Goal: Transaction & Acquisition: Purchase product/service

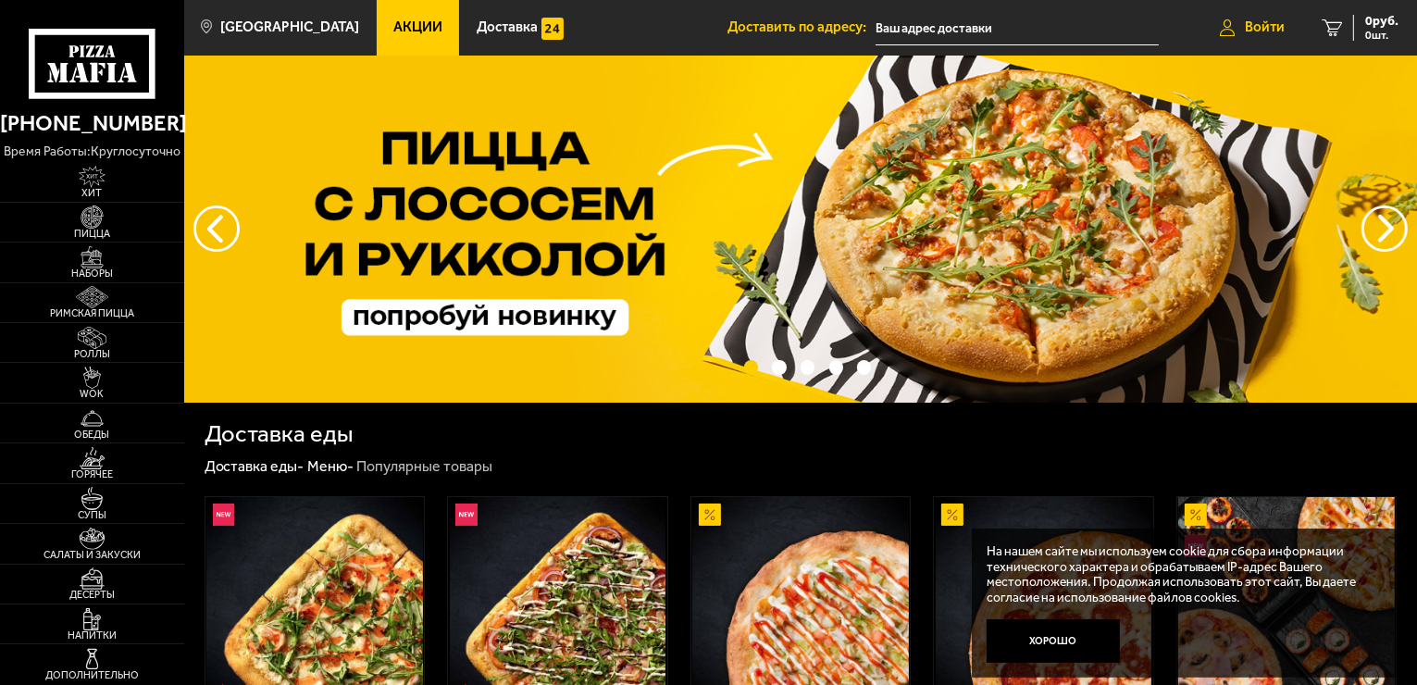
click at [1259, 32] on span "Войти" at bounding box center [1265, 27] width 40 height 14
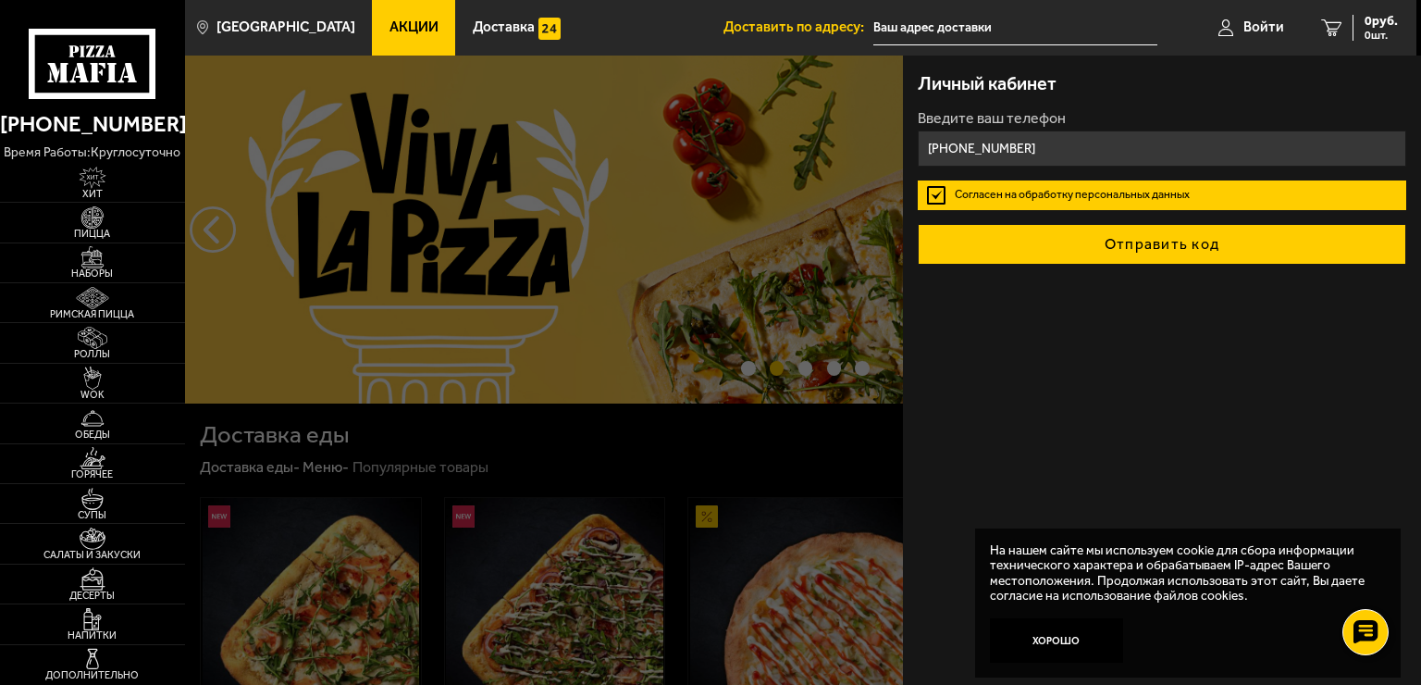
type input "[PHONE_NUMBER]"
click at [1156, 239] on button "Отправить код" at bounding box center [1162, 244] width 489 height 41
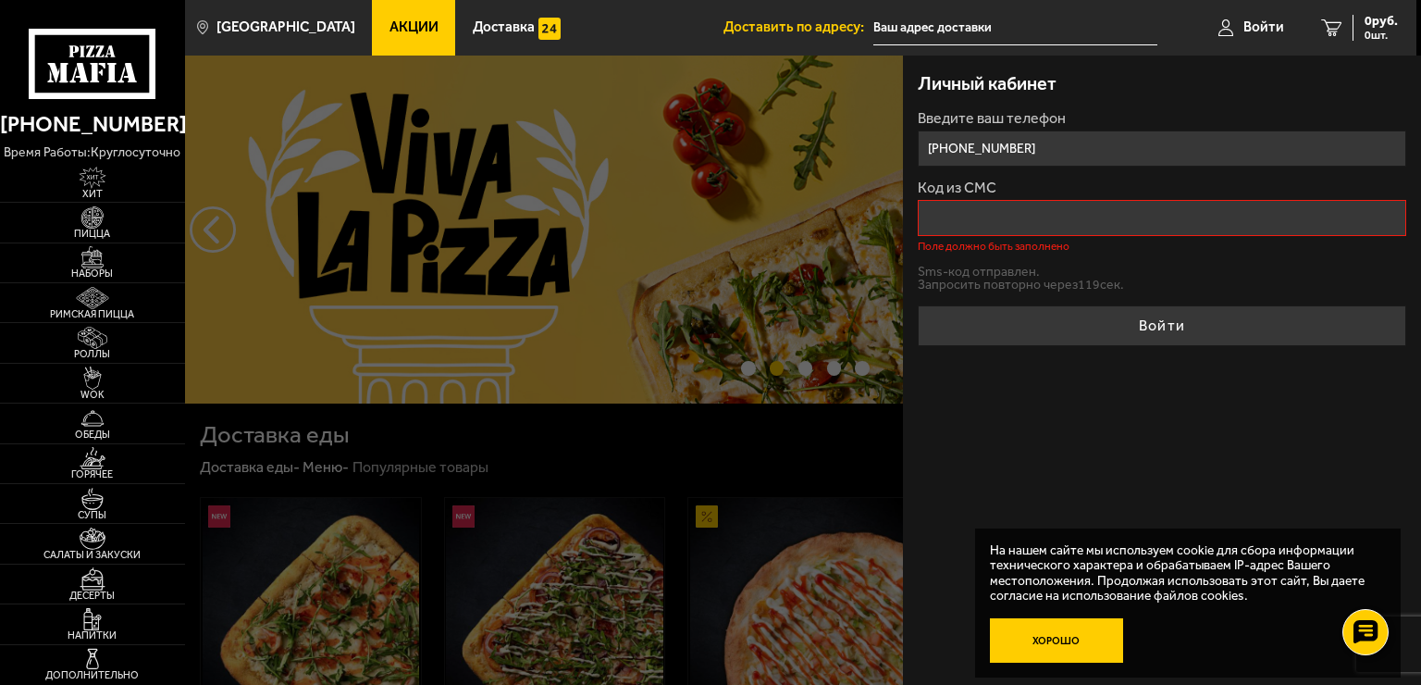
click at [1040, 644] on button "Хорошо" at bounding box center [1056, 640] width 133 height 44
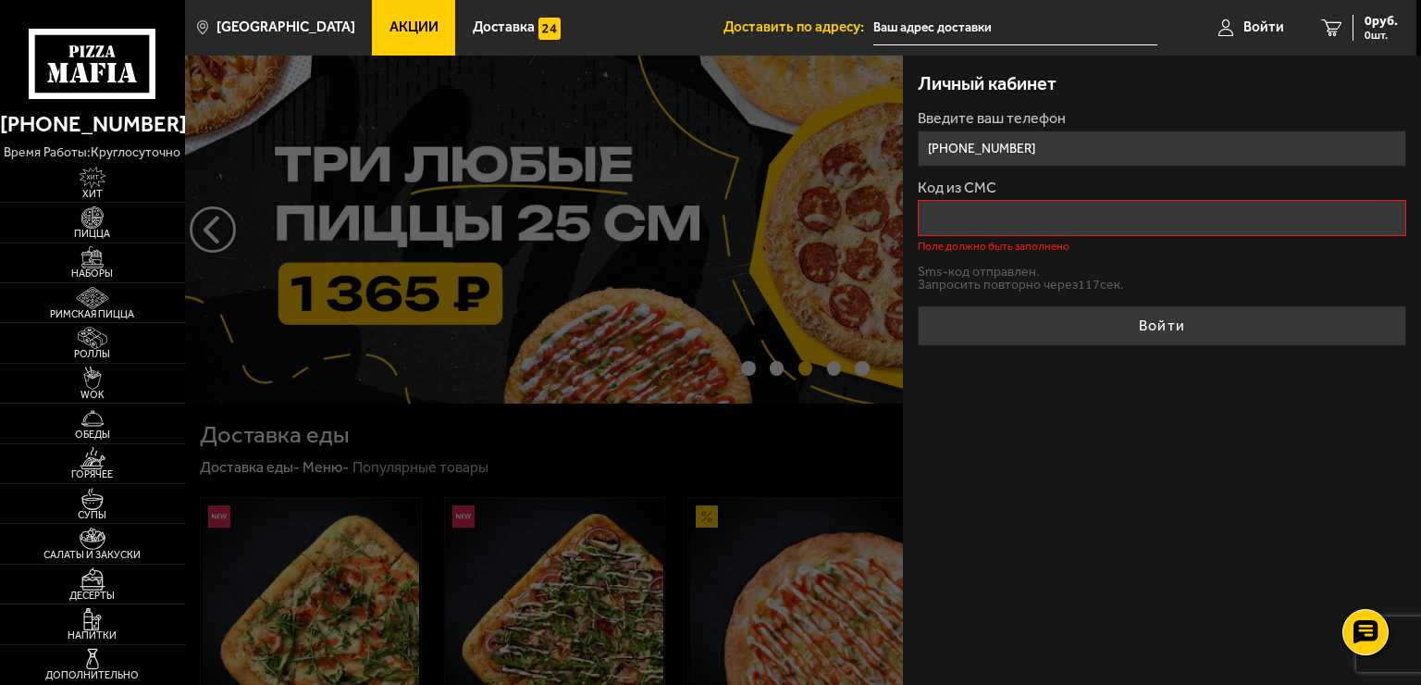
click at [992, 228] on input "Код из СМС" at bounding box center [1162, 218] width 489 height 36
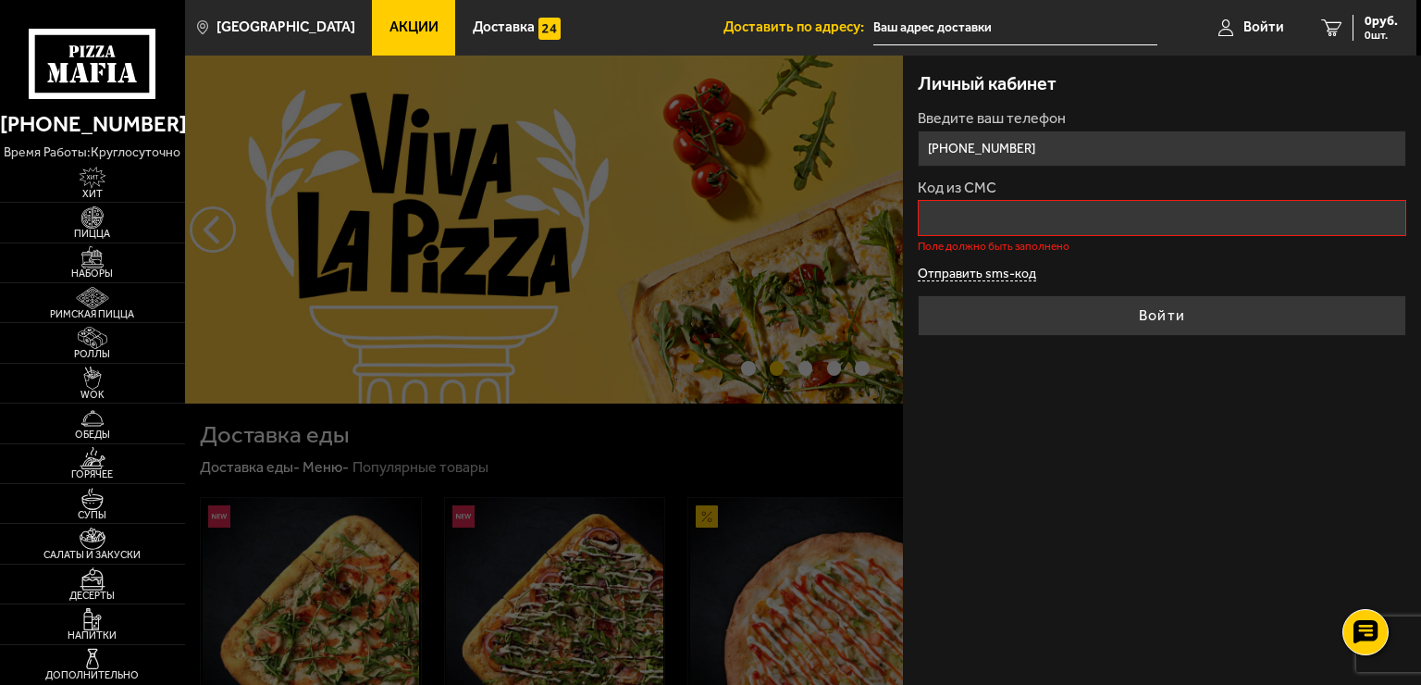
click at [973, 270] on button "Отправить sms-код" at bounding box center [977, 274] width 118 height 14
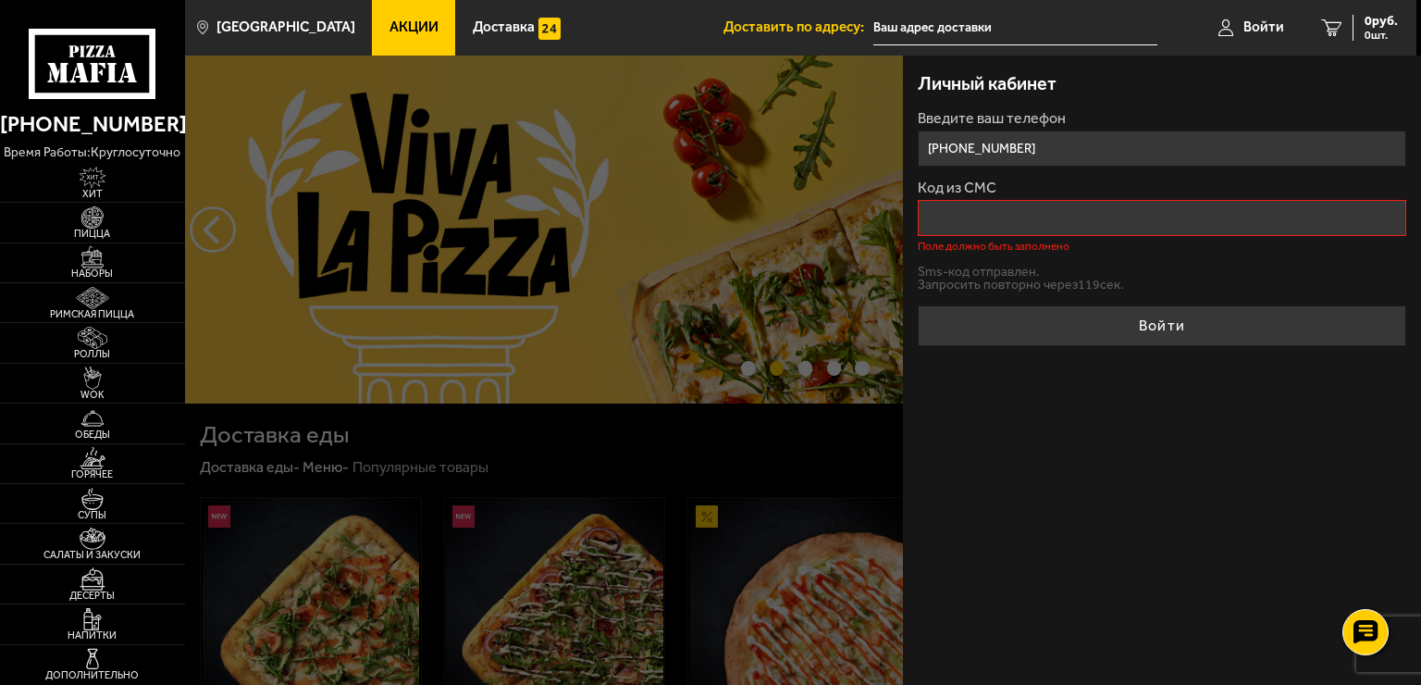
click at [976, 205] on input "Код из СМС" at bounding box center [1162, 218] width 489 height 36
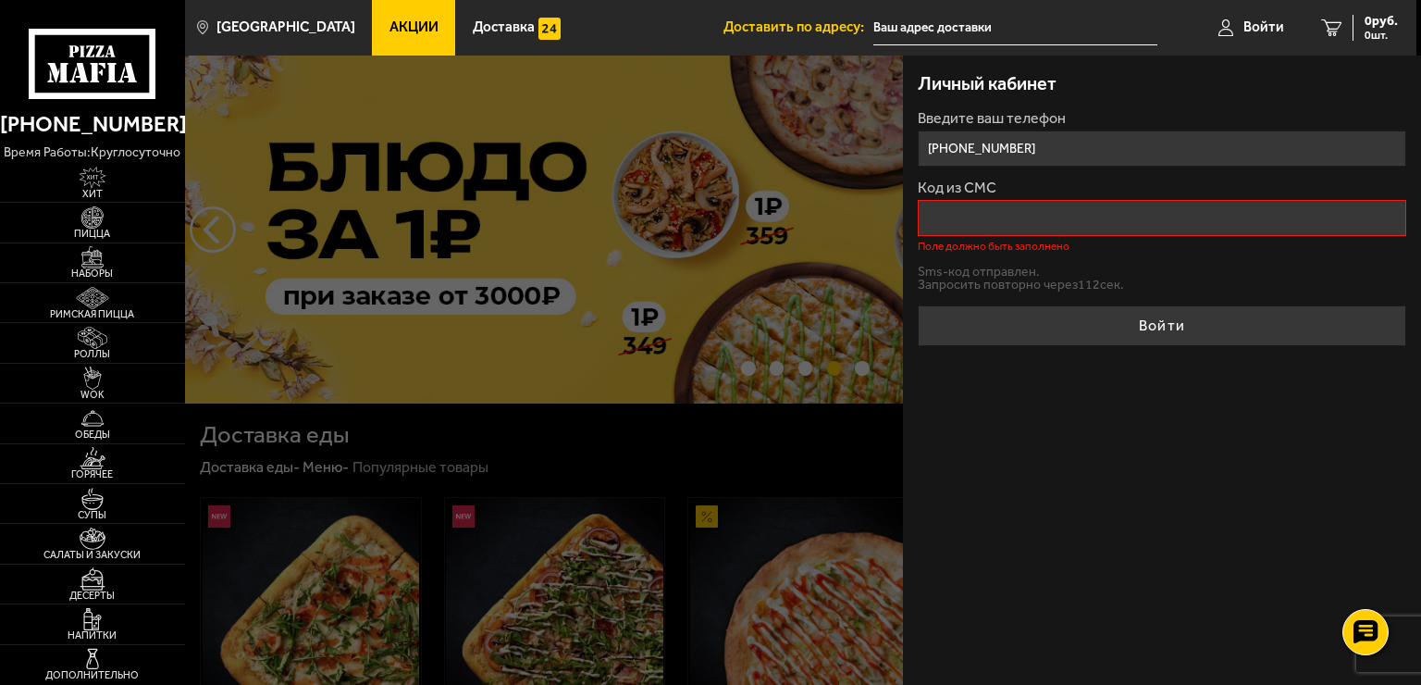
click at [958, 216] on input "Код из СМС" at bounding box center [1162, 218] width 489 height 36
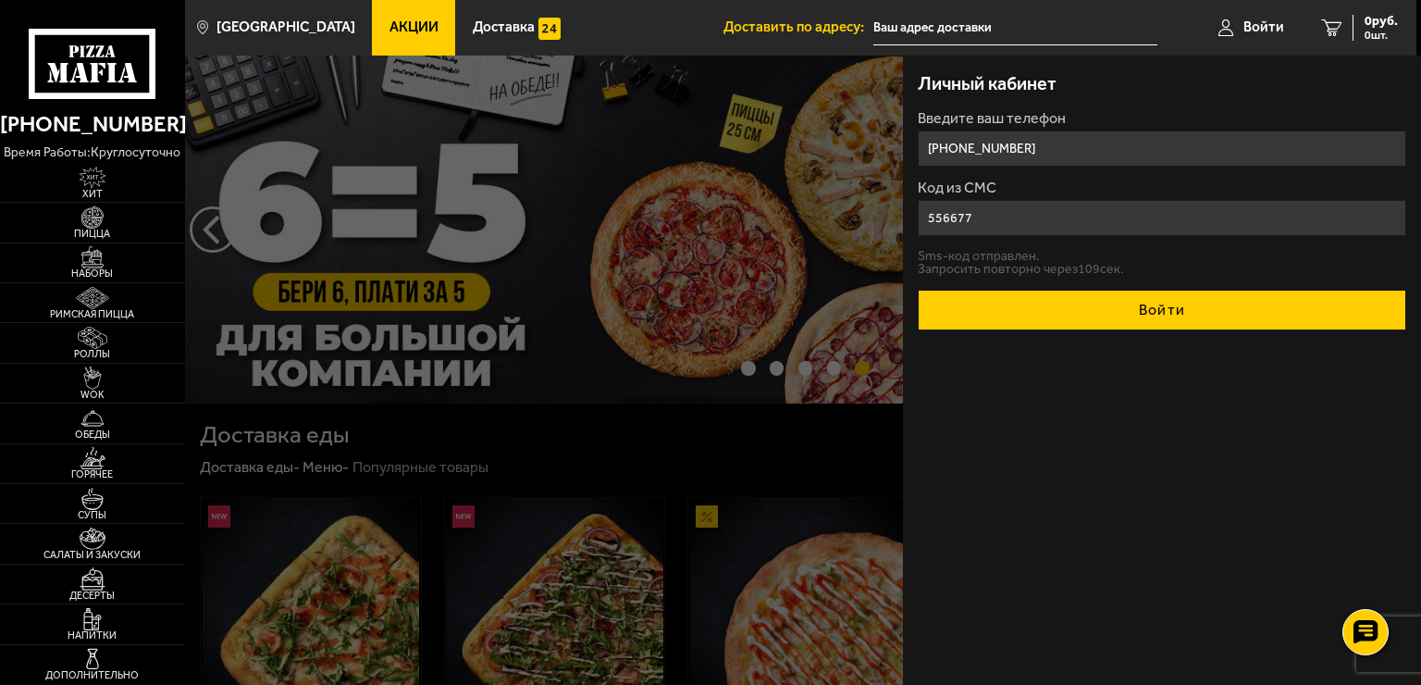
click at [1085, 310] on button "Войти" at bounding box center [1162, 310] width 489 height 41
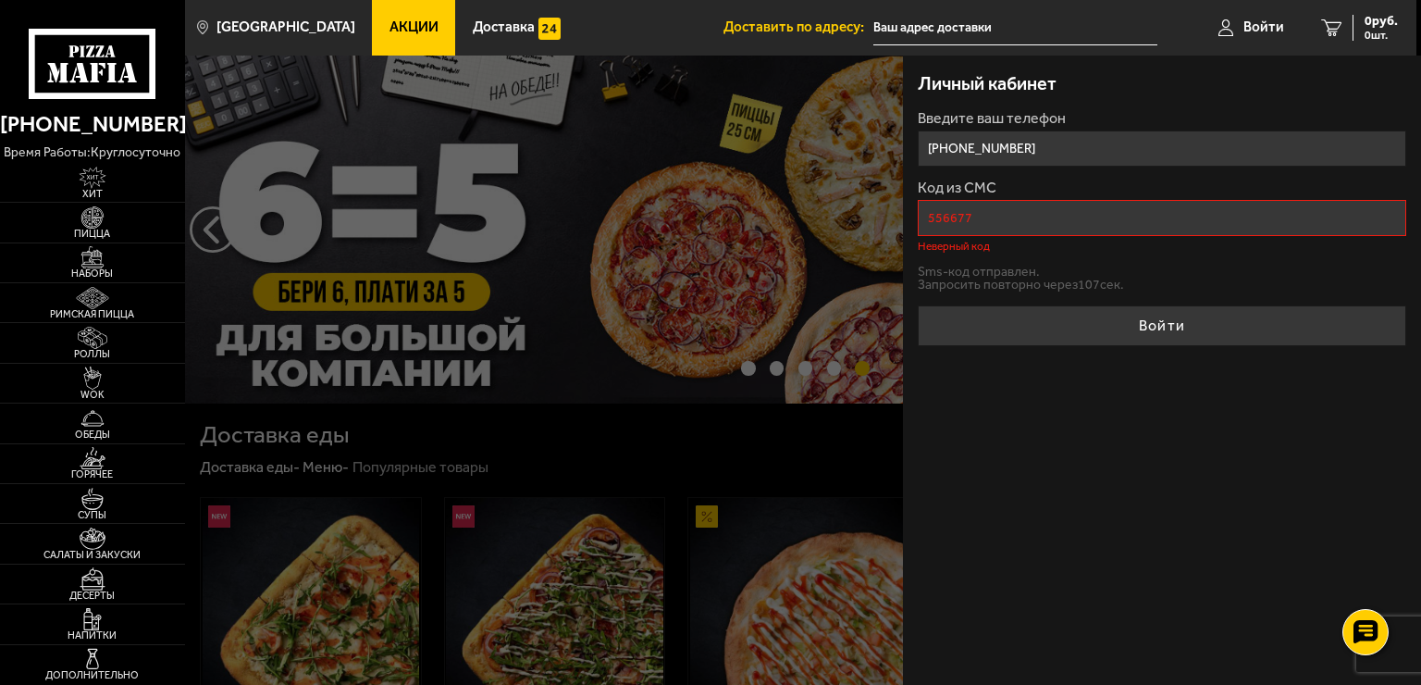
click at [1027, 215] on input "556677" at bounding box center [1162, 218] width 489 height 36
type input "5"
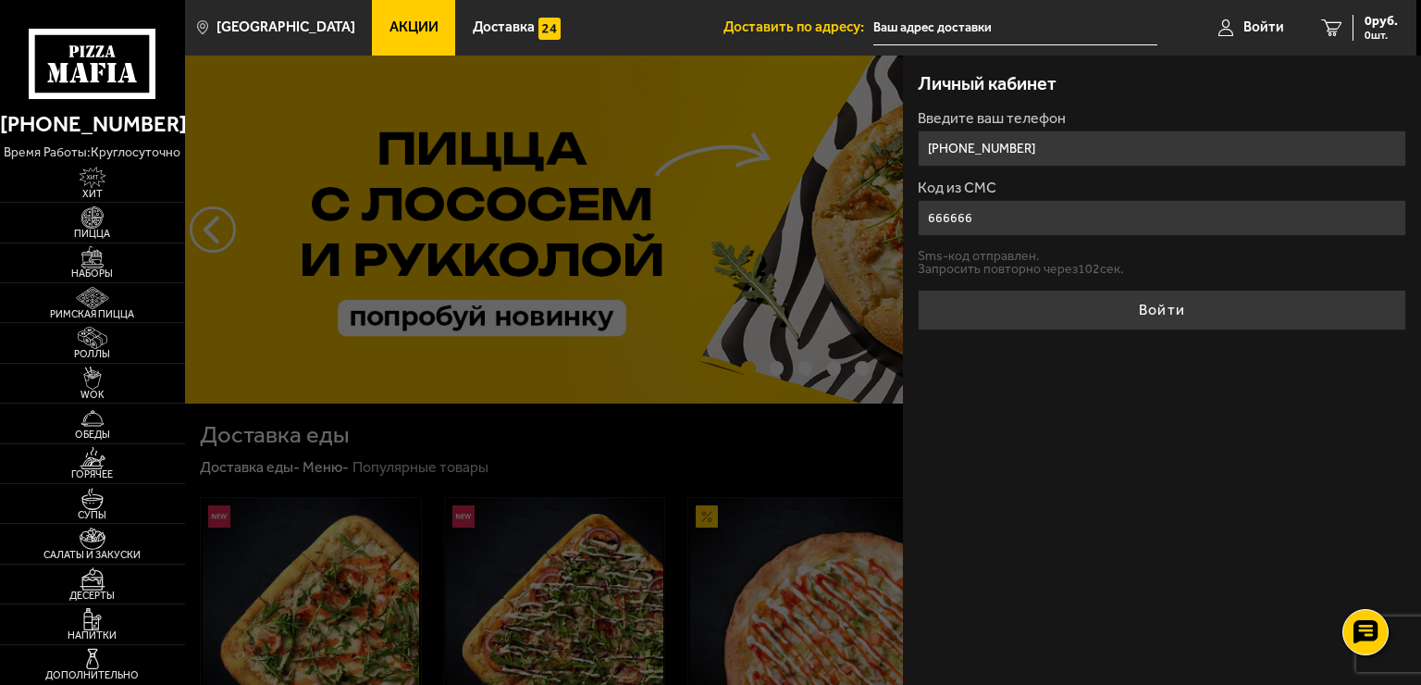
type input "666666"
click at [918, 290] on button "Войти" at bounding box center [1162, 310] width 489 height 41
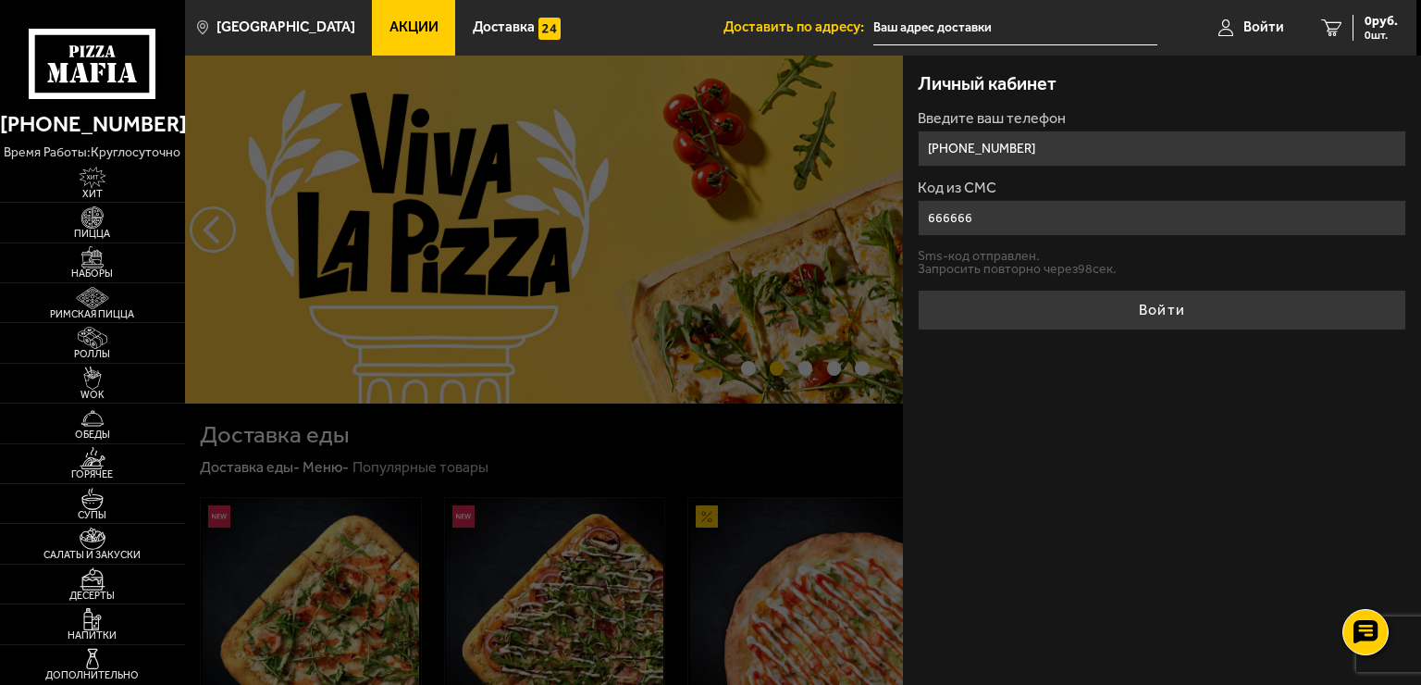
click at [359, 146] on div at bounding box center [895, 398] width 1421 height 685
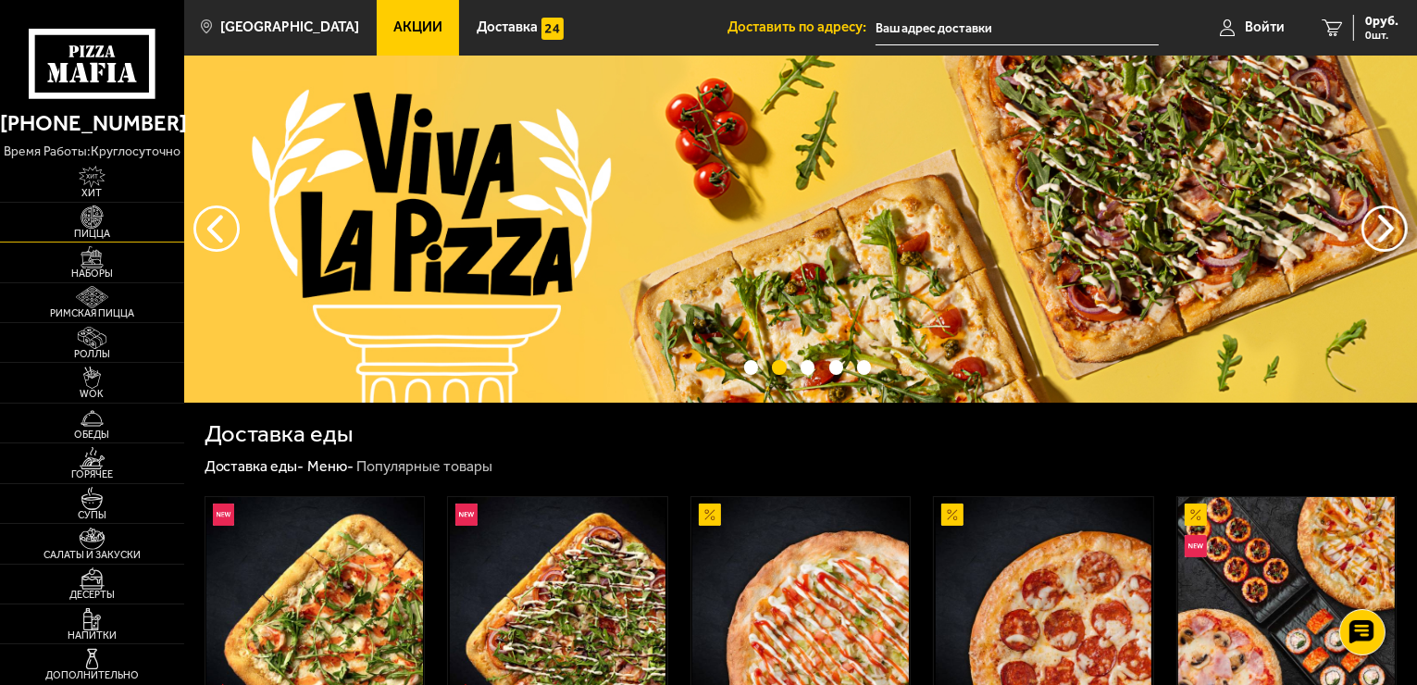
click at [106, 229] on span "Пицца" at bounding box center [92, 234] width 184 height 10
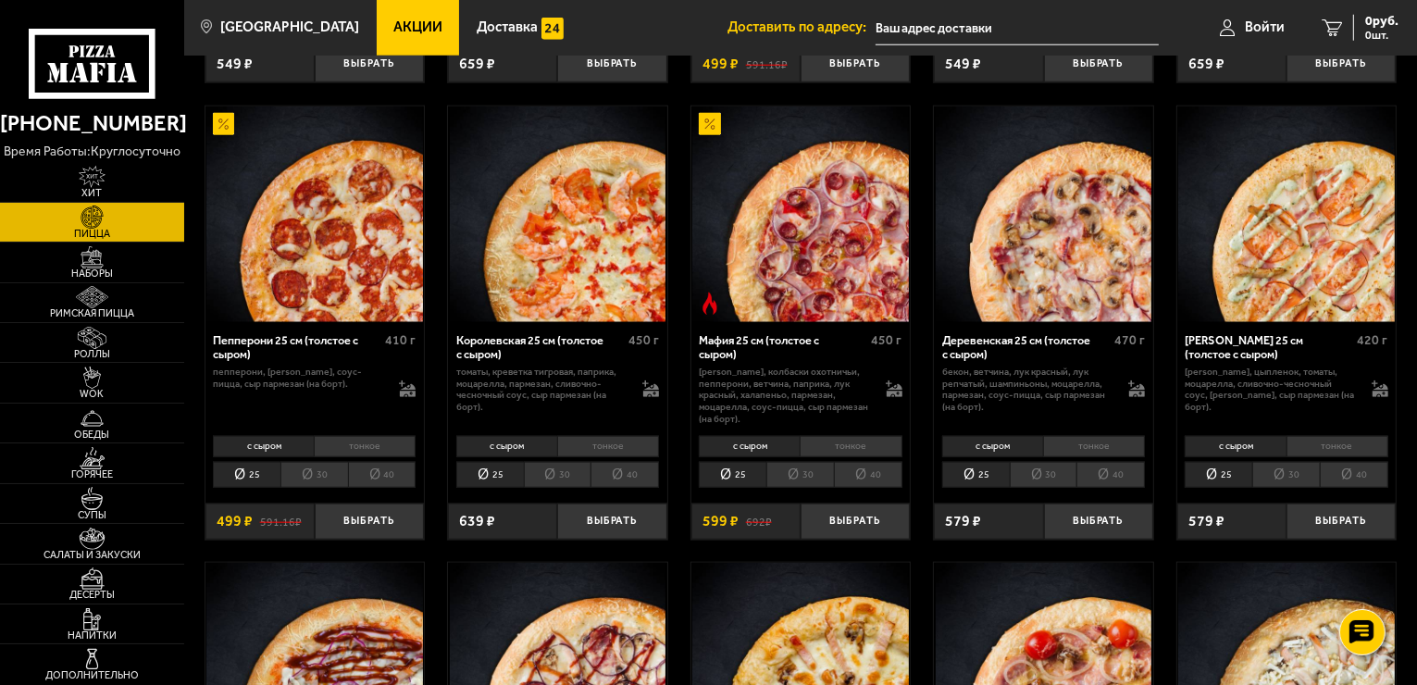
scroll to position [1921, 0]
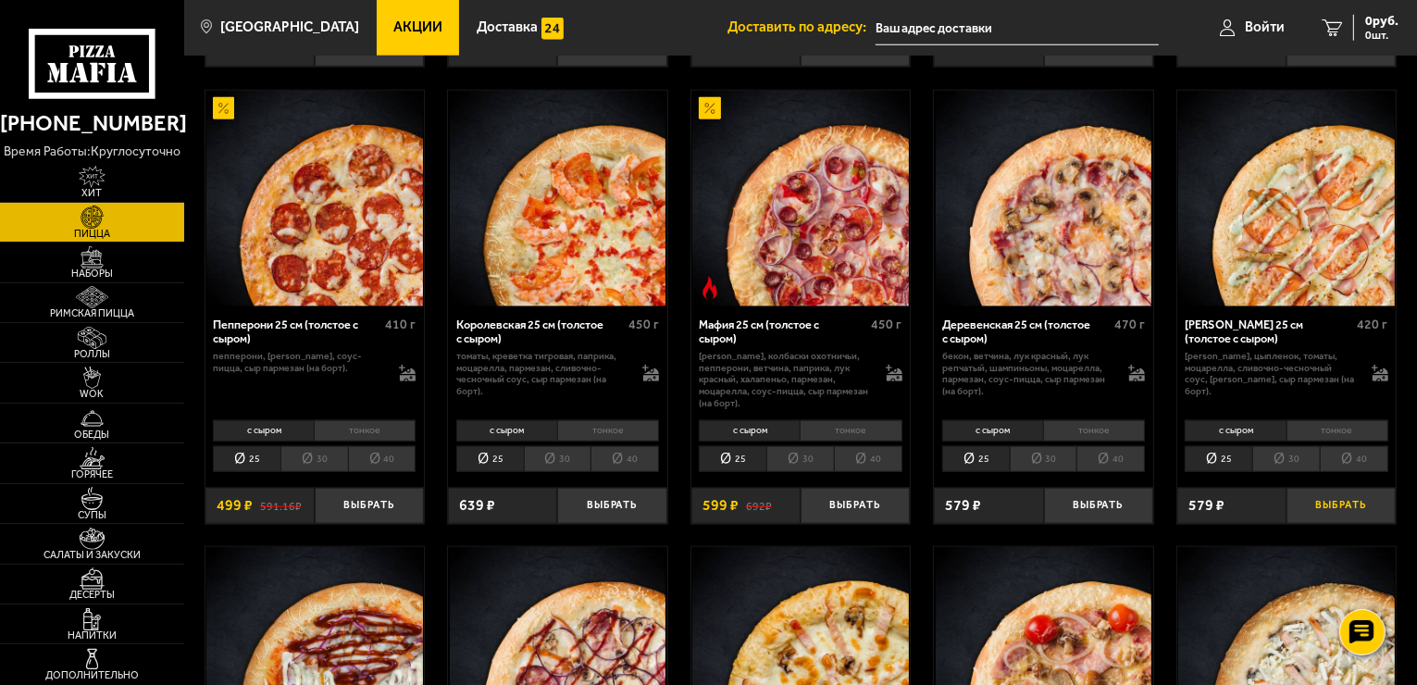
click at [1365, 512] on button "Выбрать" at bounding box center [1340, 506] width 109 height 36
click at [113, 540] on img at bounding box center [92, 538] width 56 height 22
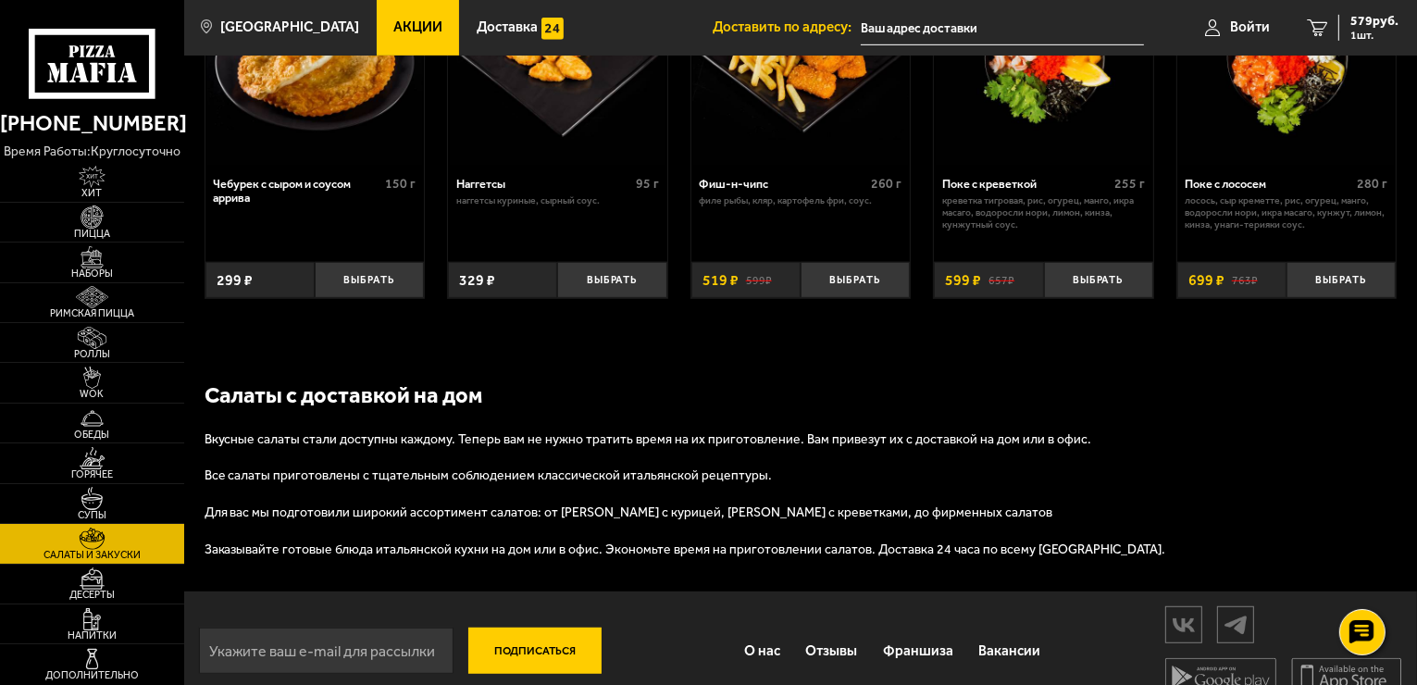
scroll to position [1069, 0]
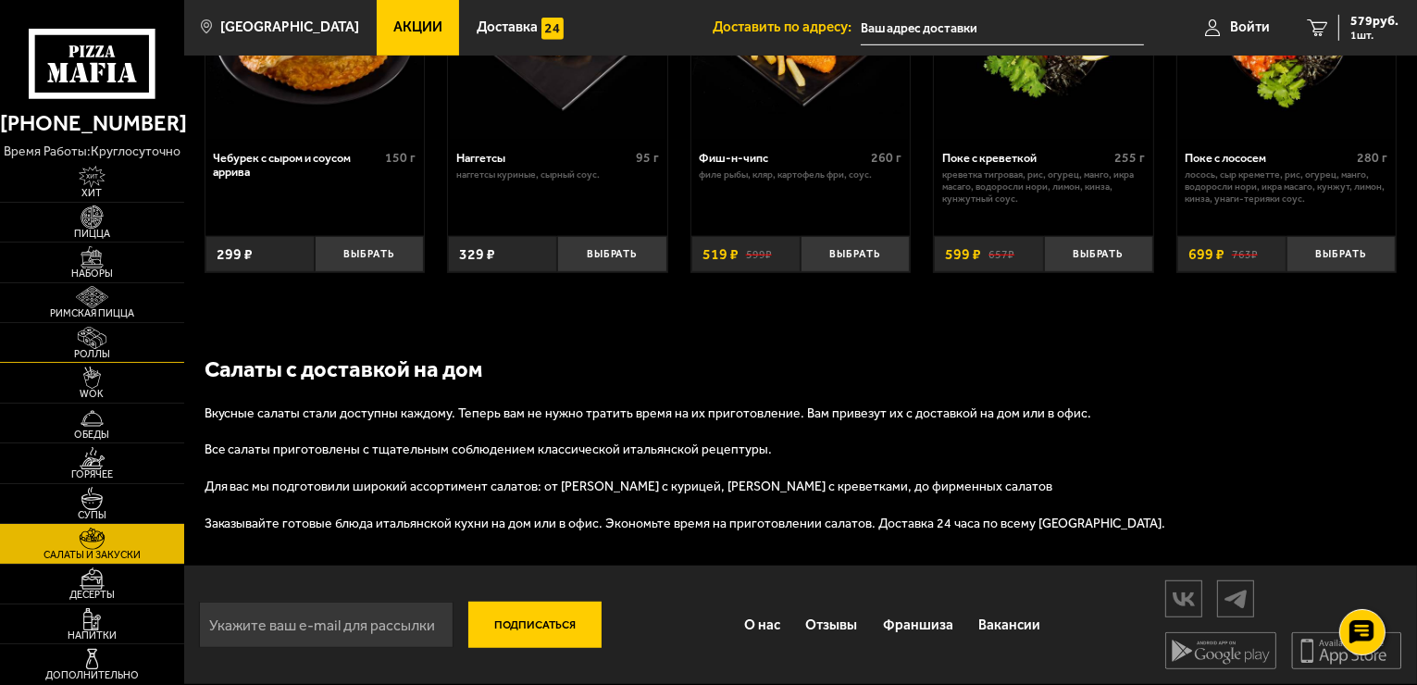
click at [102, 341] on img at bounding box center [92, 338] width 56 height 22
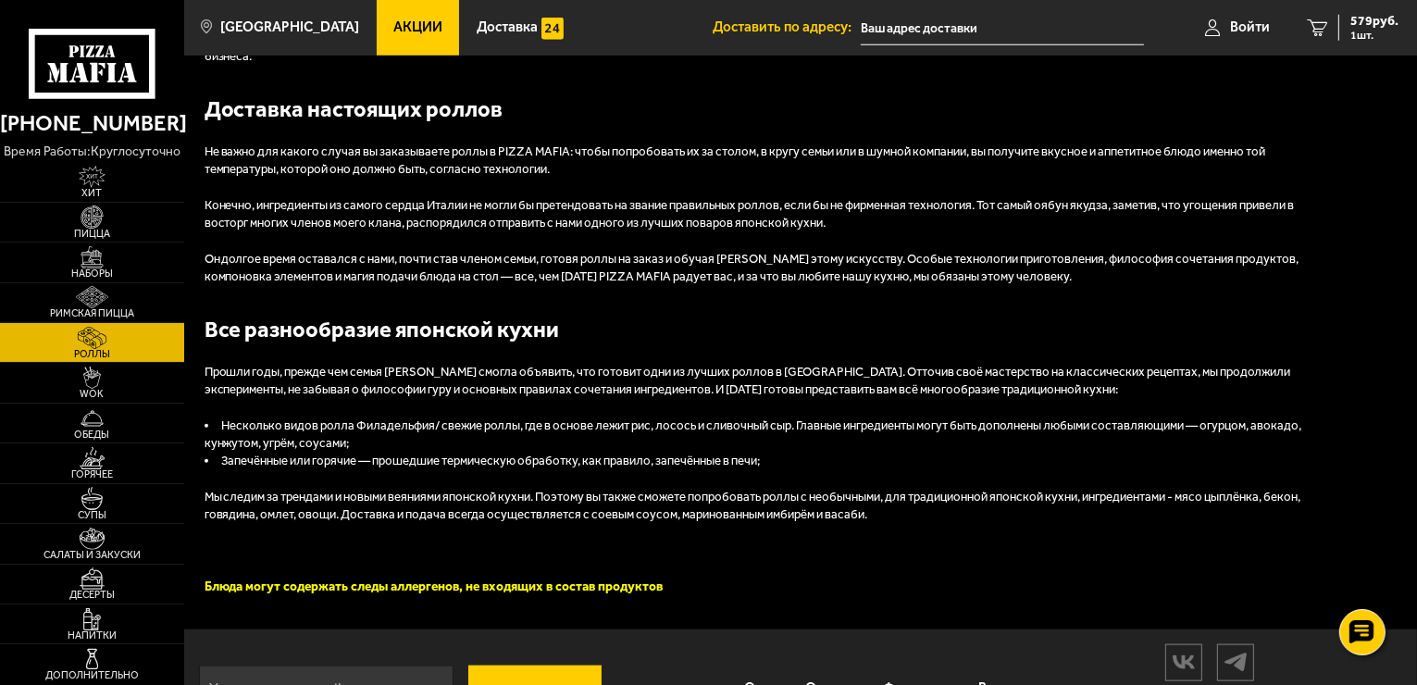
scroll to position [2007, 0]
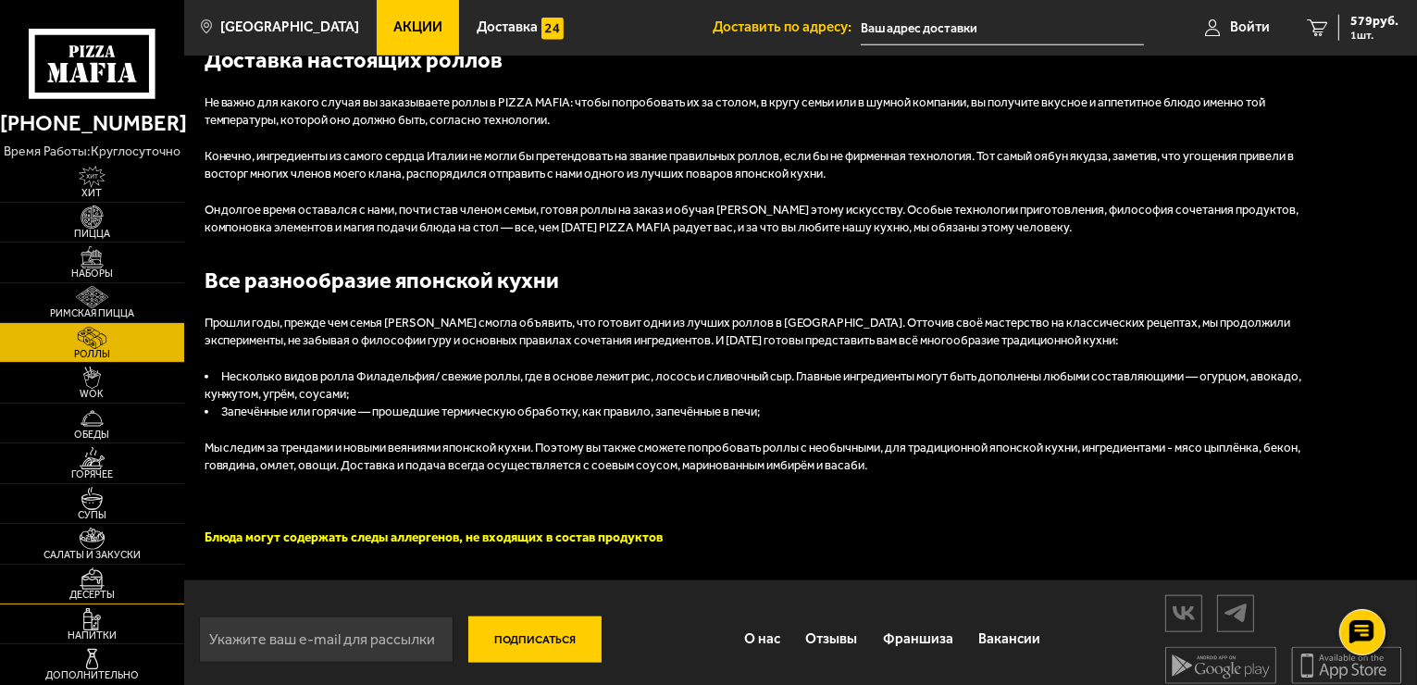
click at [86, 600] on link "Десерты" at bounding box center [92, 583] width 184 height 39
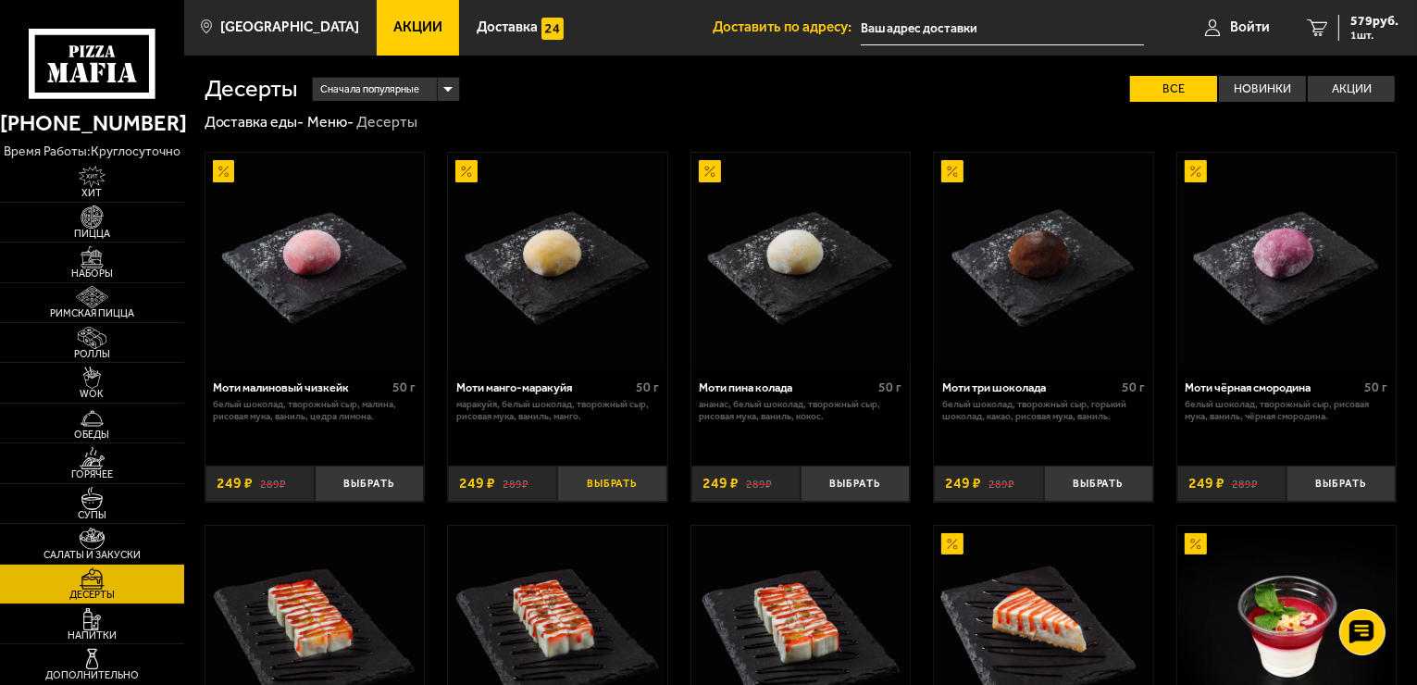
click at [604, 490] on button "Выбрать" at bounding box center [611, 483] width 109 height 36
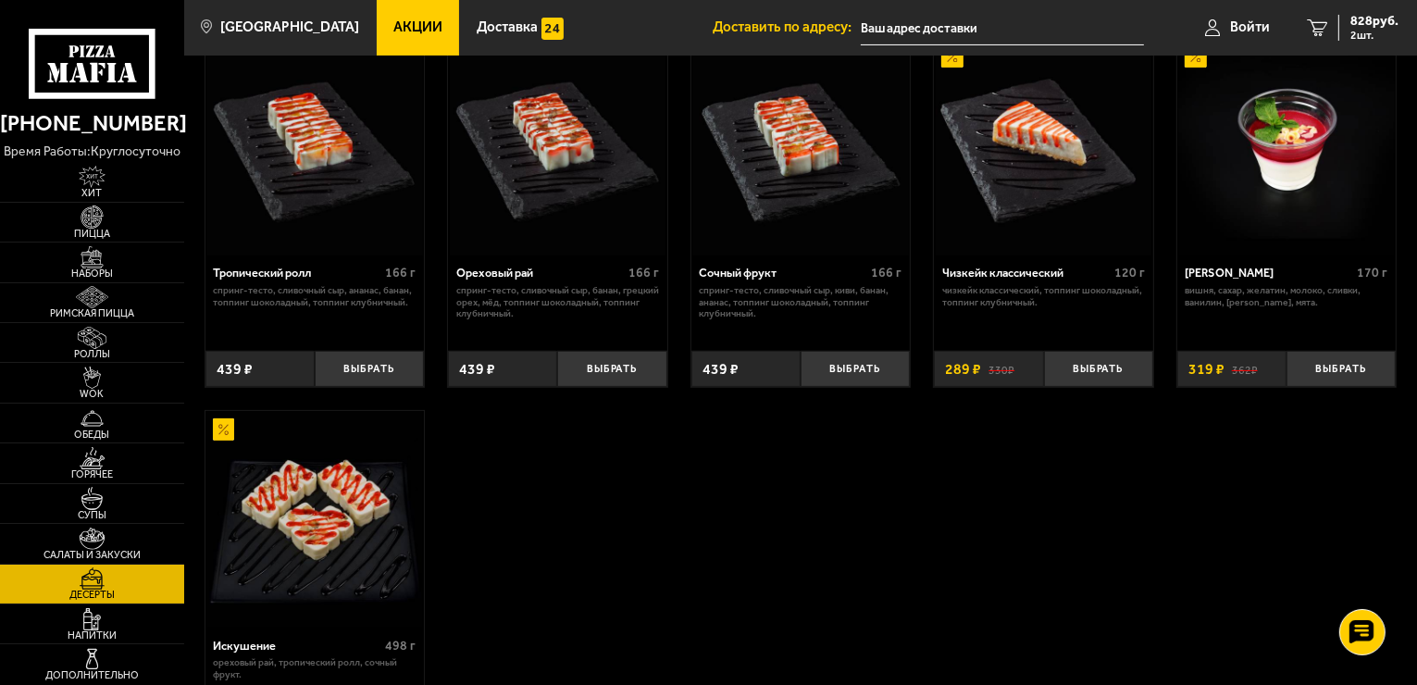
scroll to position [537, 0]
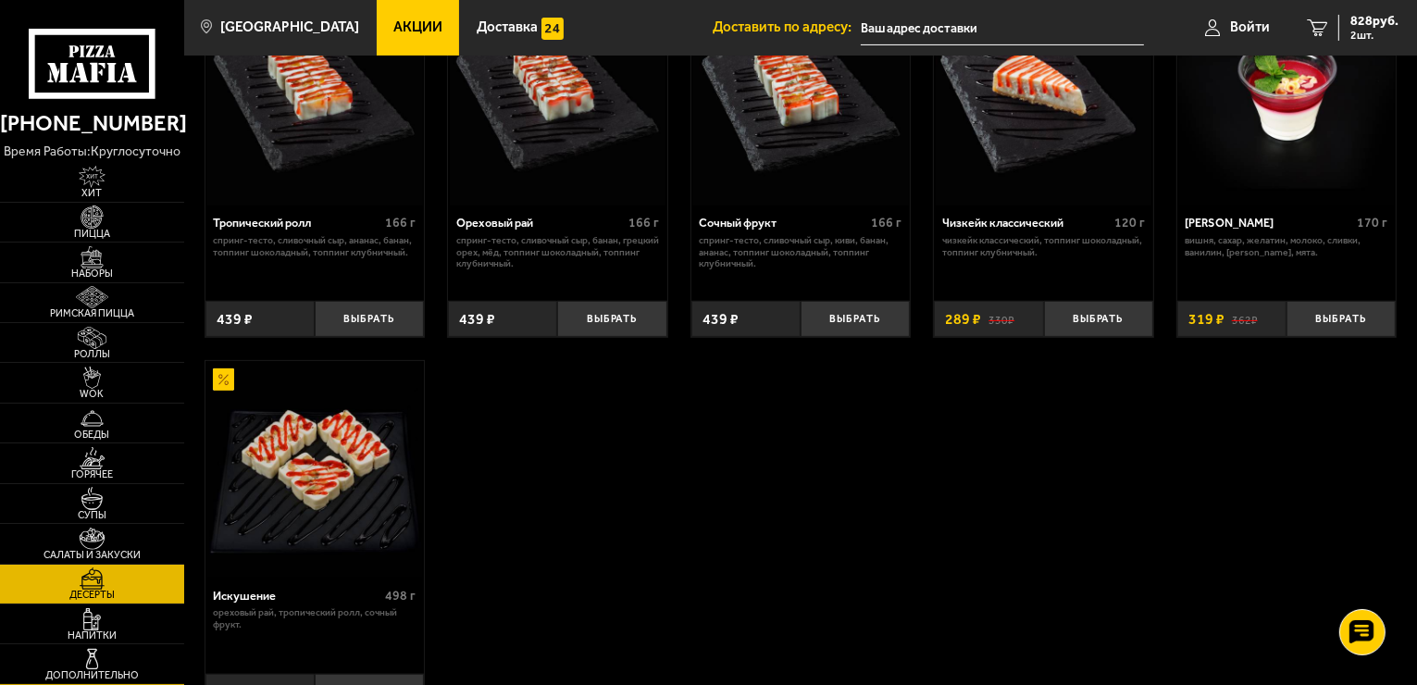
click at [106, 659] on img at bounding box center [92, 659] width 56 height 22
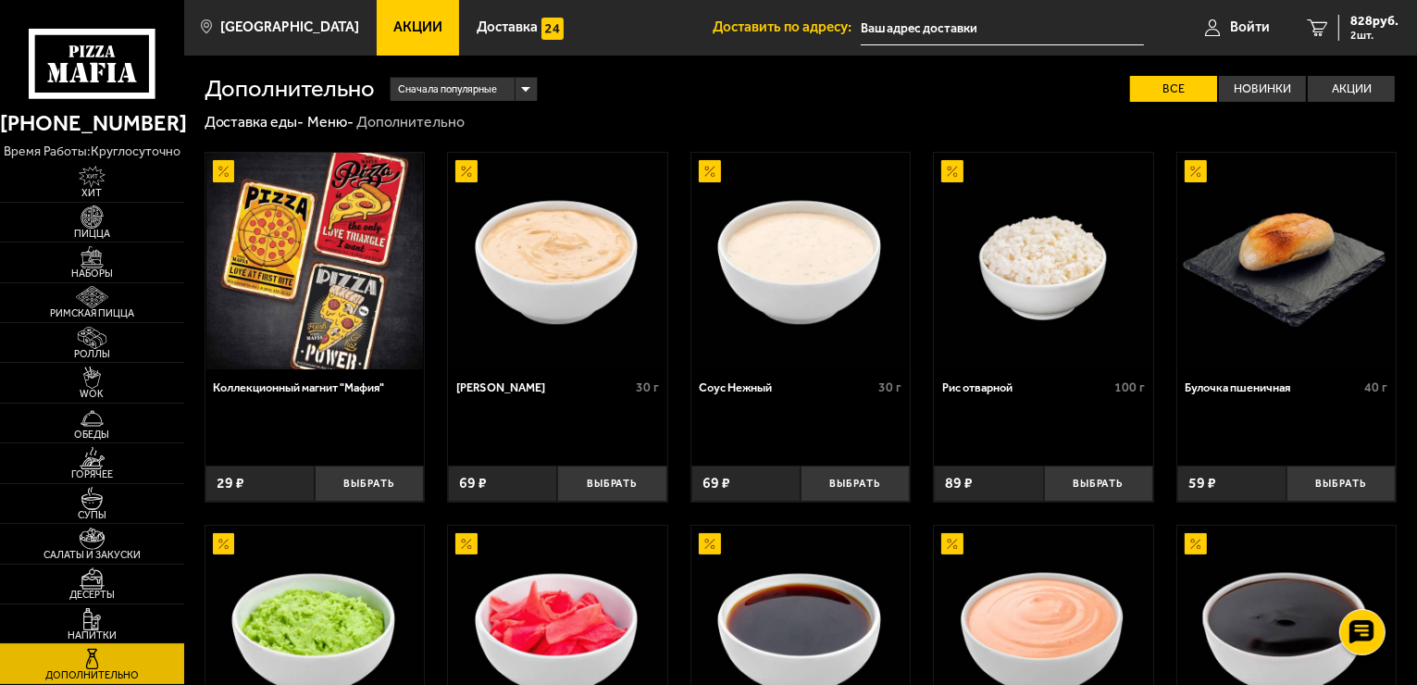
click at [99, 632] on span "Напитки" at bounding box center [92, 635] width 184 height 10
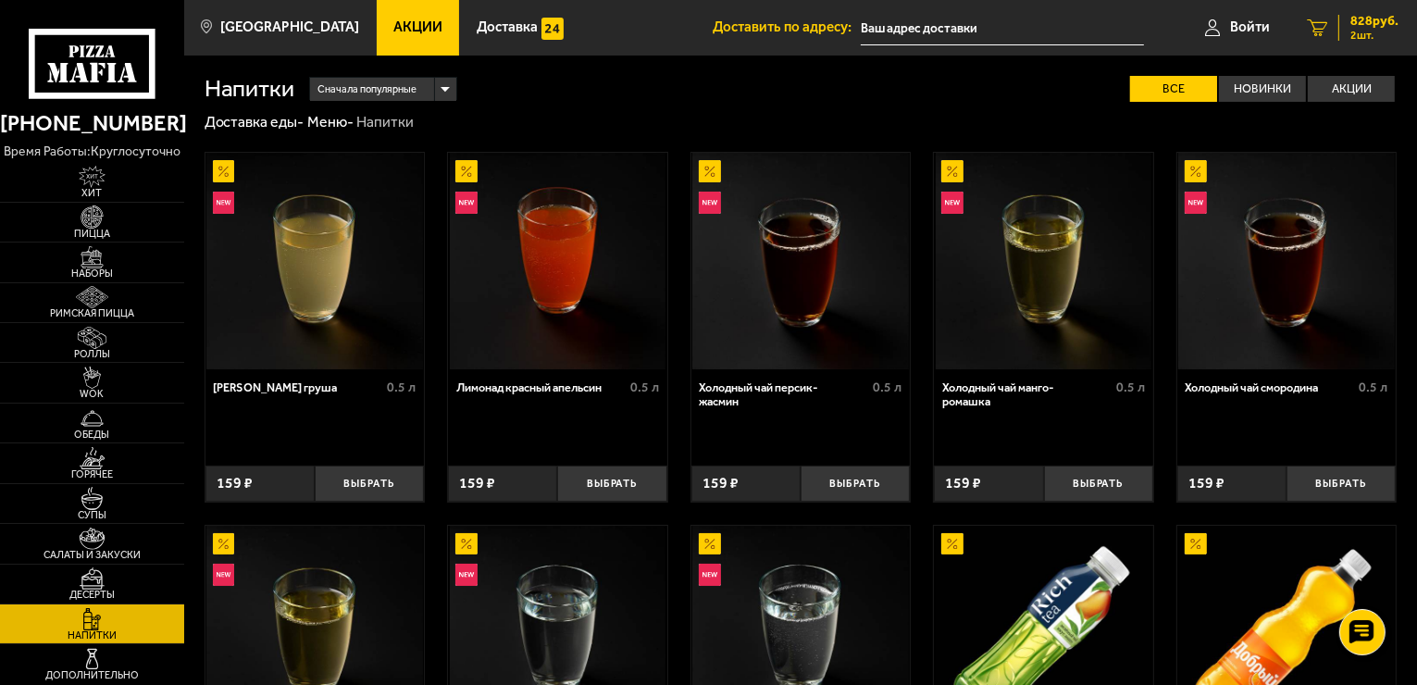
click at [1347, 26] on div "828 руб. 2 шт." at bounding box center [1368, 28] width 60 height 26
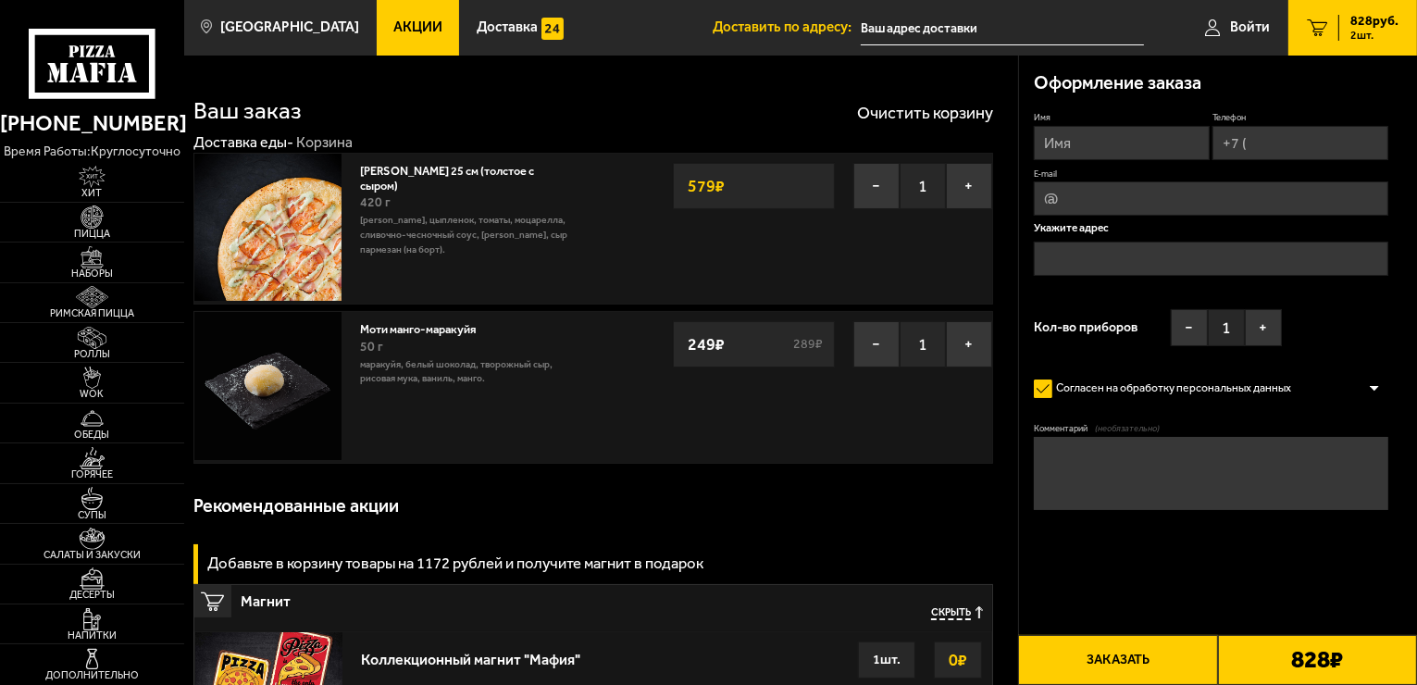
click at [1066, 155] on input "Имя" at bounding box center [1122, 143] width 176 height 34
type input "Валерия"
click at [1284, 134] on input "Телефон" at bounding box center [1300, 143] width 176 height 34
type input "+7 (900) 655-76-62"
click at [1203, 211] on input "E-mail" at bounding box center [1211, 200] width 354 height 34
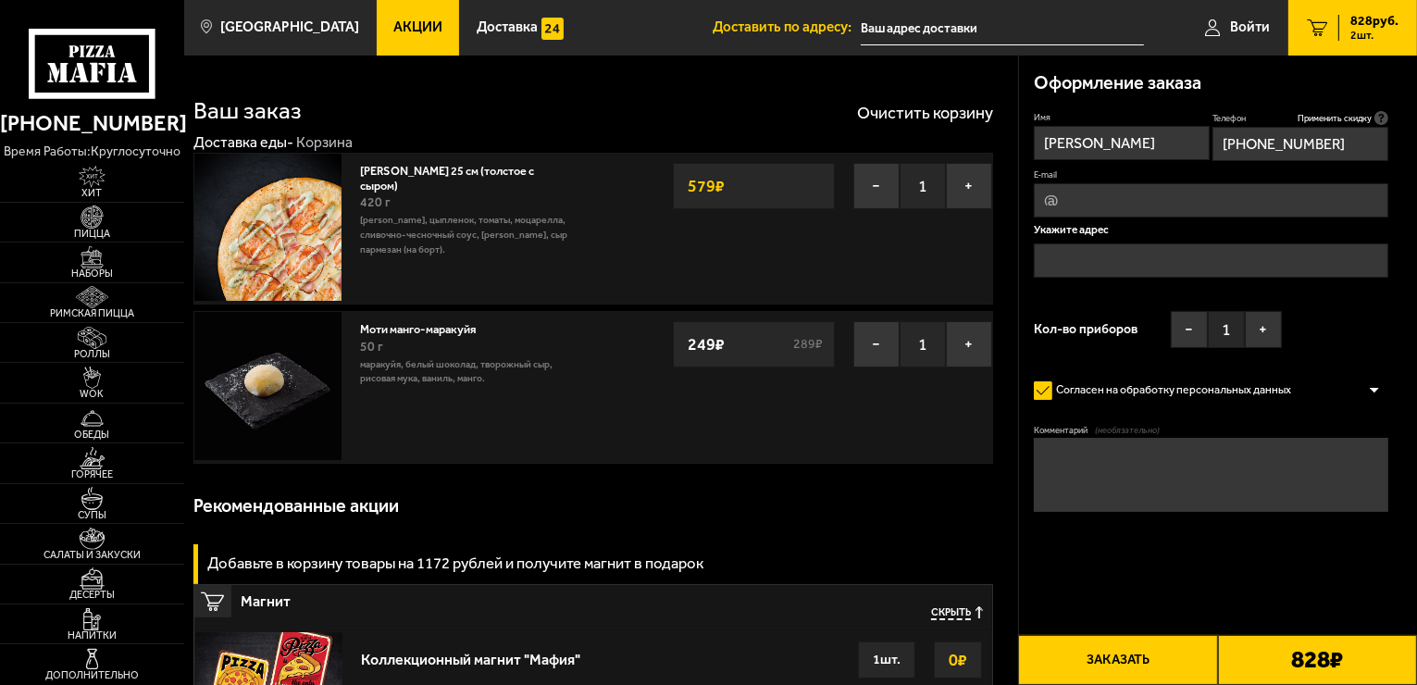
click at [1179, 239] on div "Укажите адрес" at bounding box center [1211, 259] width 354 height 68
click at [1177, 248] on input "text" at bounding box center [1211, 260] width 354 height 34
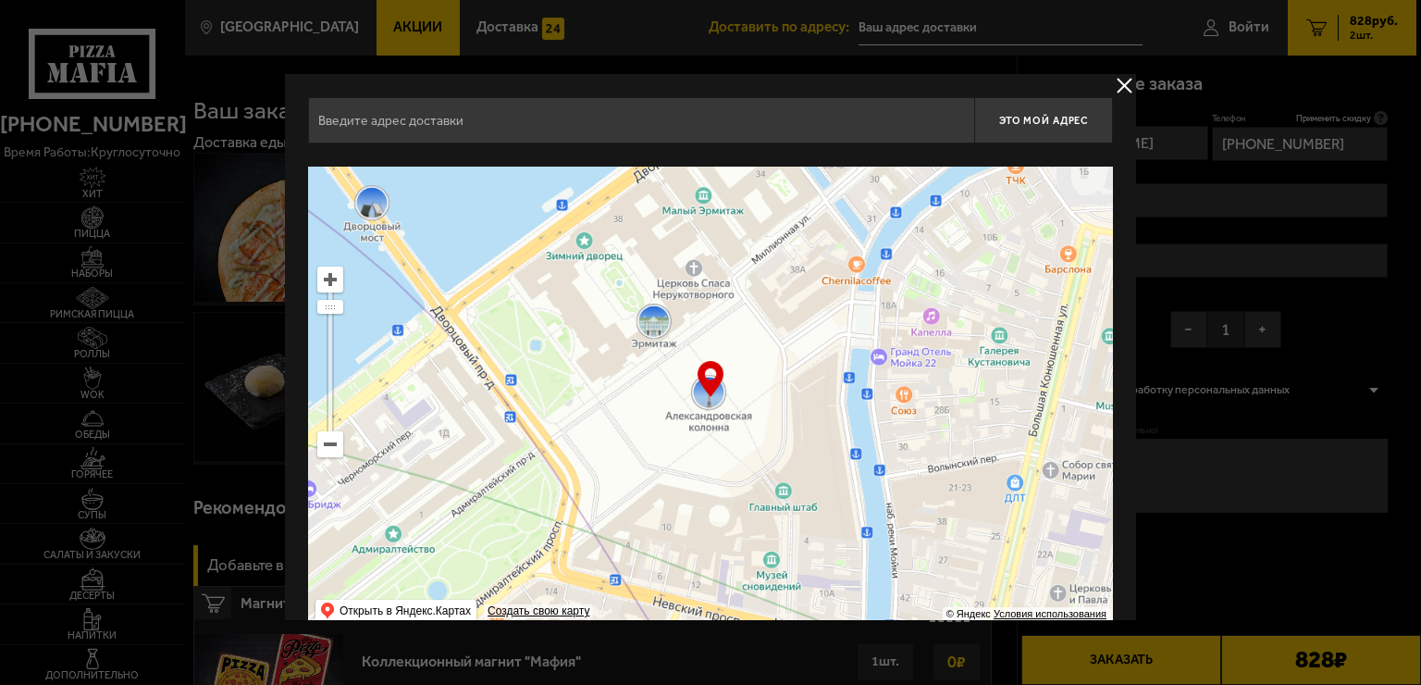
click at [1336, 115] on div at bounding box center [710, 342] width 1421 height 685
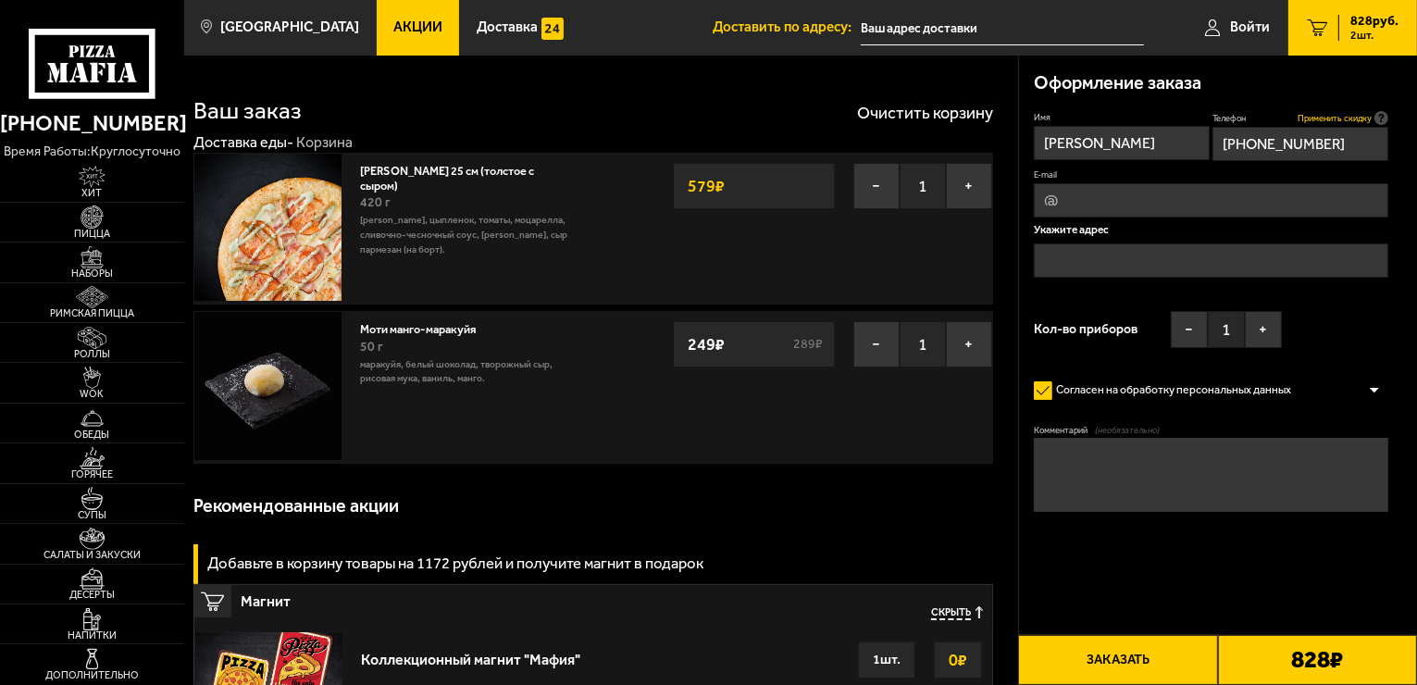
click at [1329, 115] on span "Применить скидку" at bounding box center [1334, 118] width 74 height 12
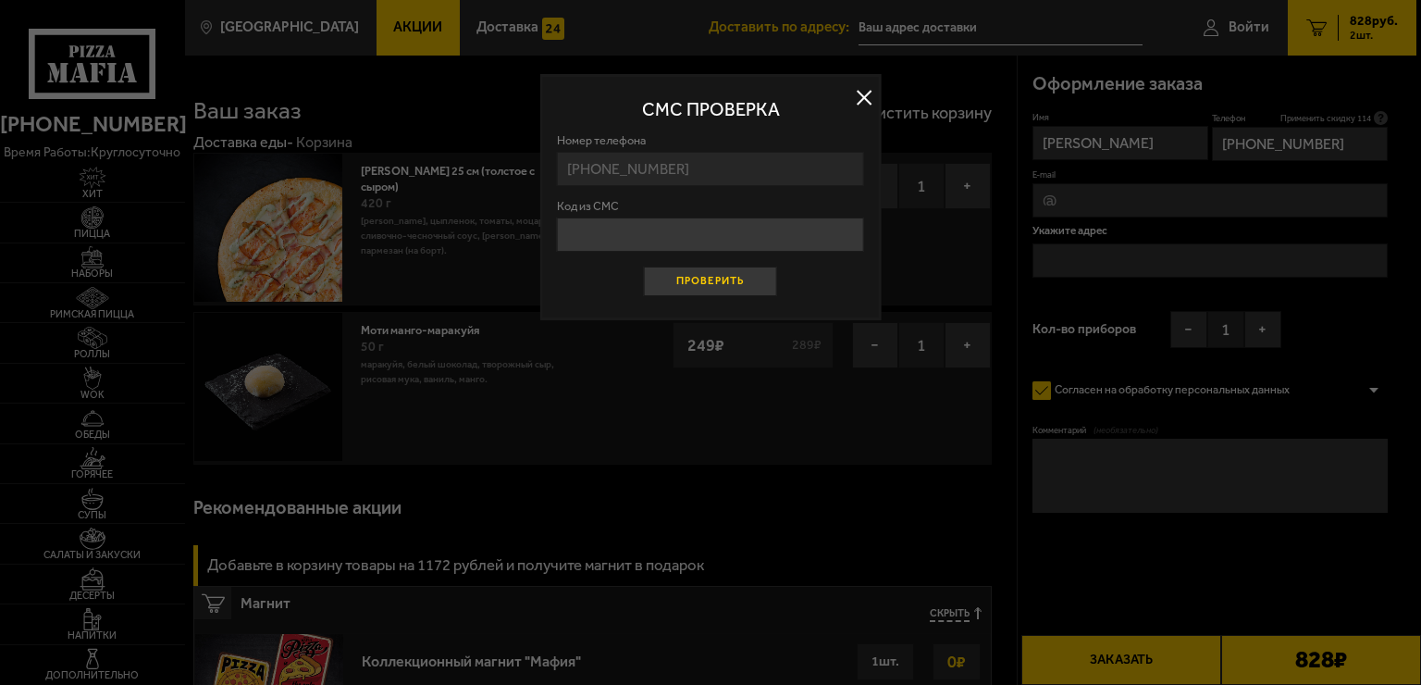
click at [731, 284] on button "Проверить" at bounding box center [710, 282] width 133 height 30
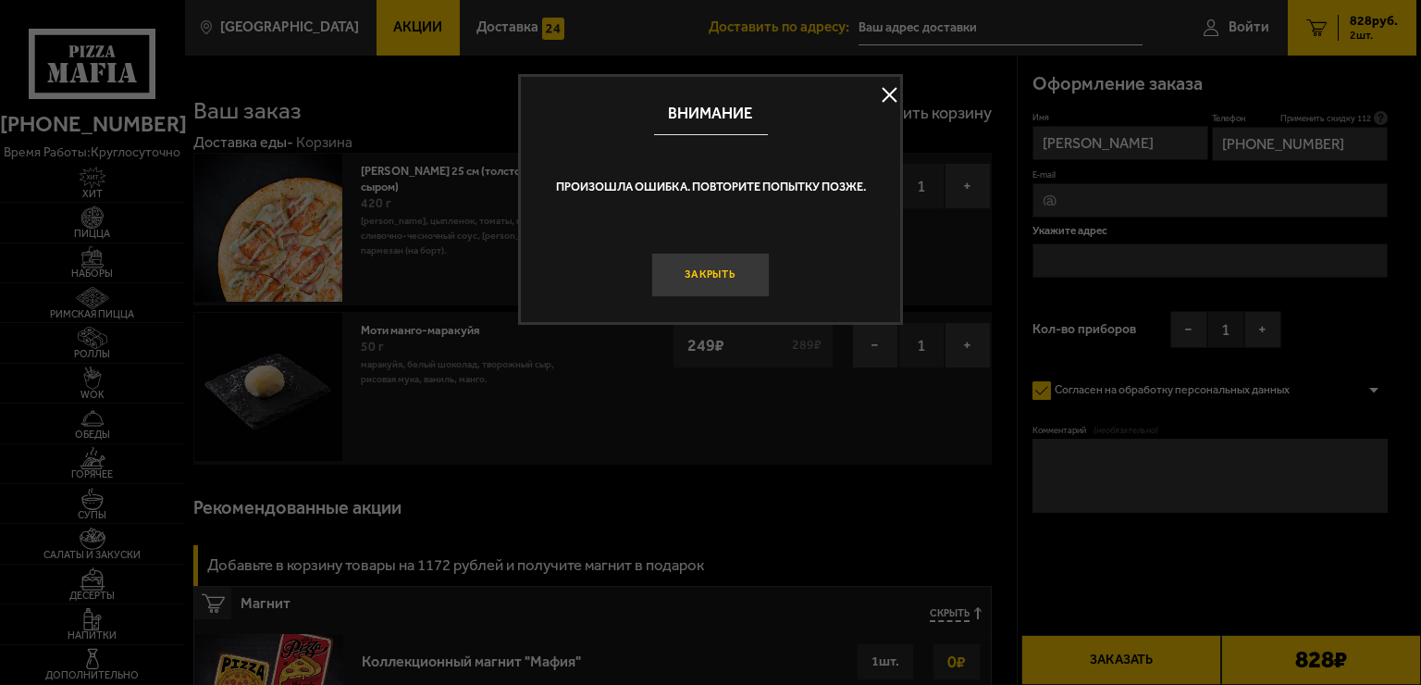
click at [725, 274] on button "Закрыть" at bounding box center [710, 275] width 118 height 44
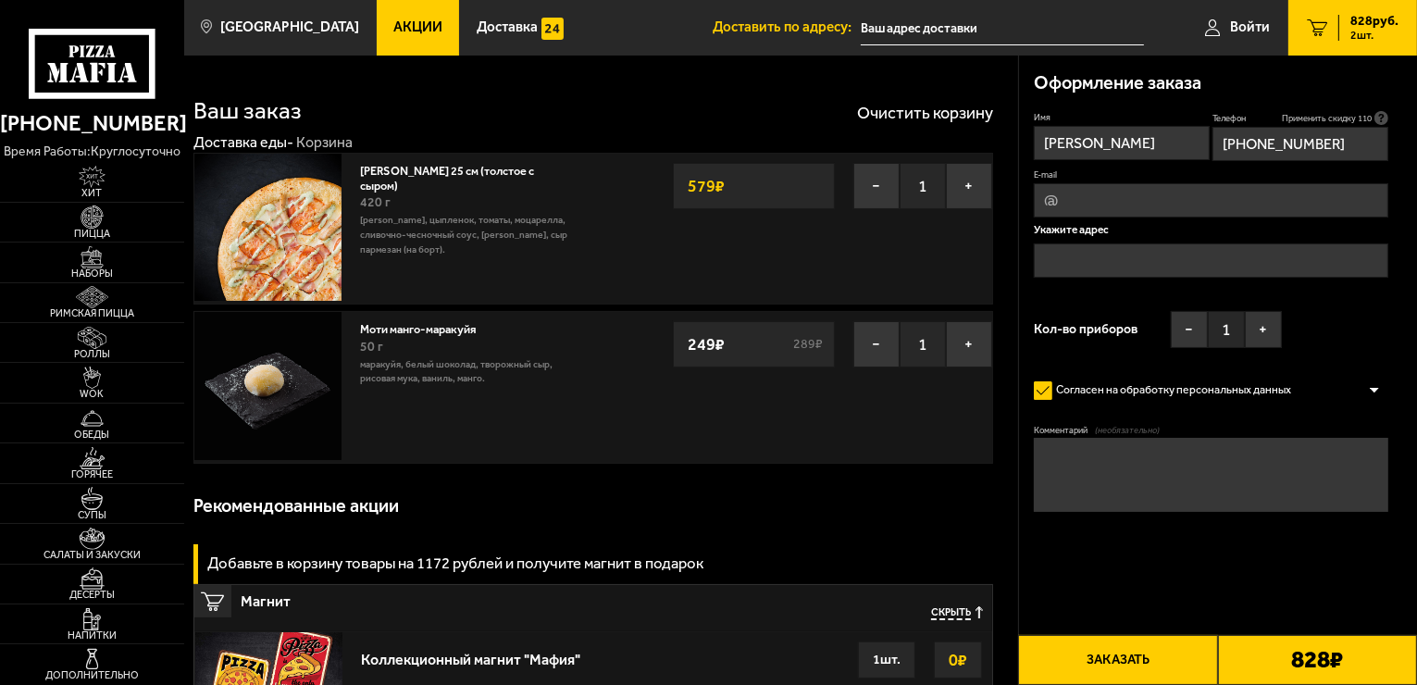
click at [1089, 254] on input "text" at bounding box center [1211, 260] width 354 height 34
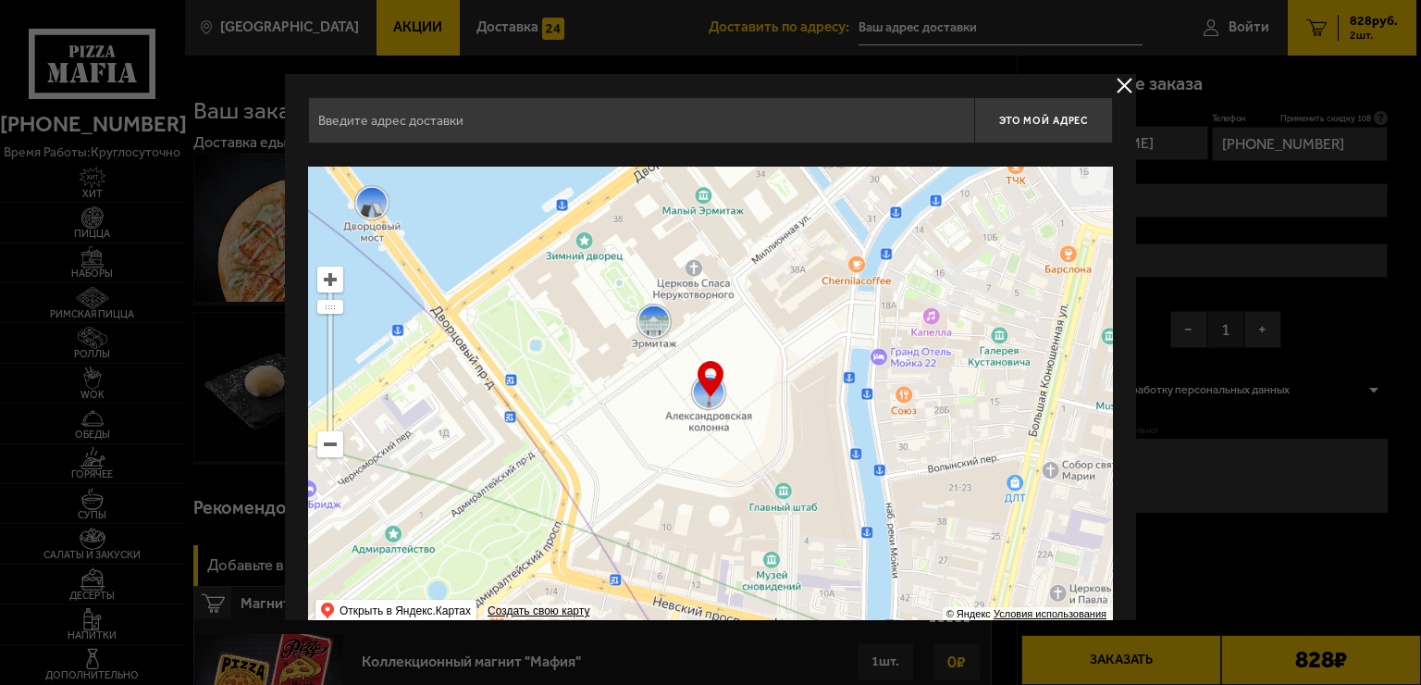
click at [838, 127] on input "text" at bounding box center [641, 120] width 666 height 46
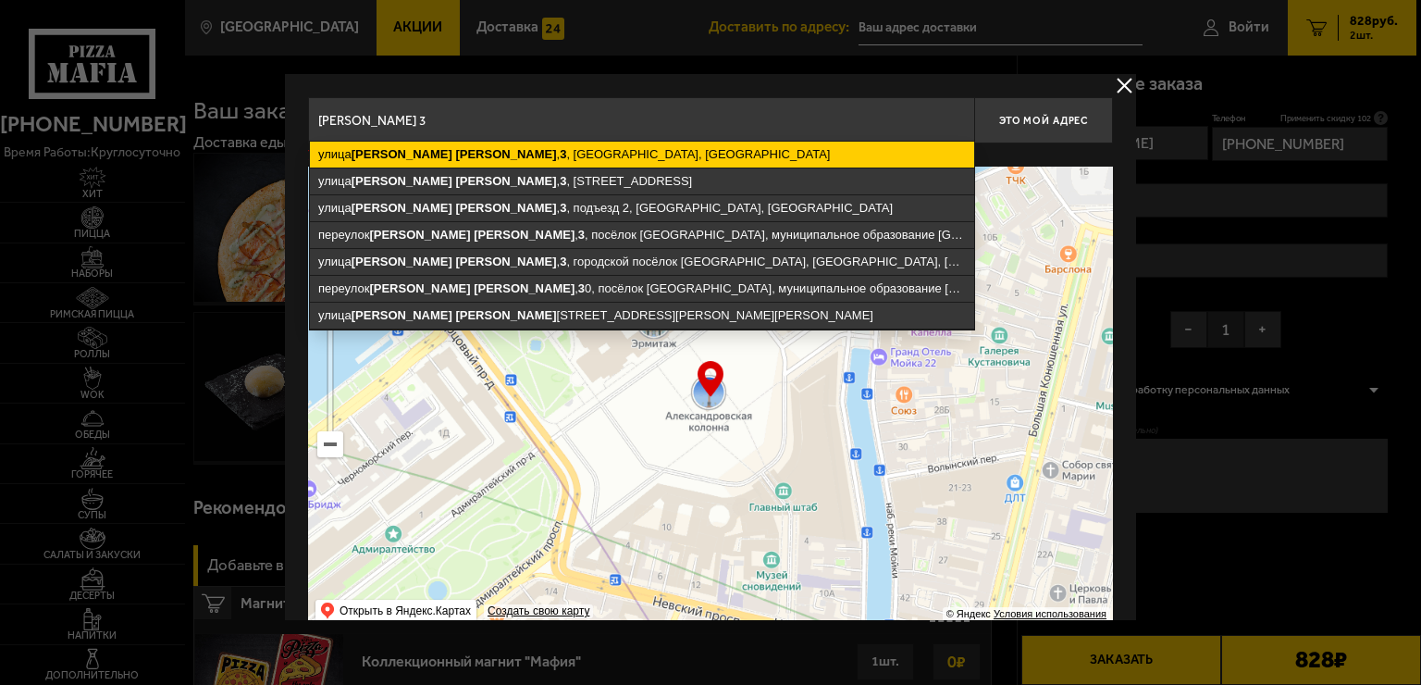
click at [673, 160] on ymaps "улица Николая Рубцова , 3 , посёлок Парголово, Санкт-Петербург" at bounding box center [642, 155] width 664 height 26
type input "Санкт-Петербург, посёлок Парголово, улица Николая Рубцова, 3"
type input "посёлок Парголово, улица Николая Рубцова, 3"
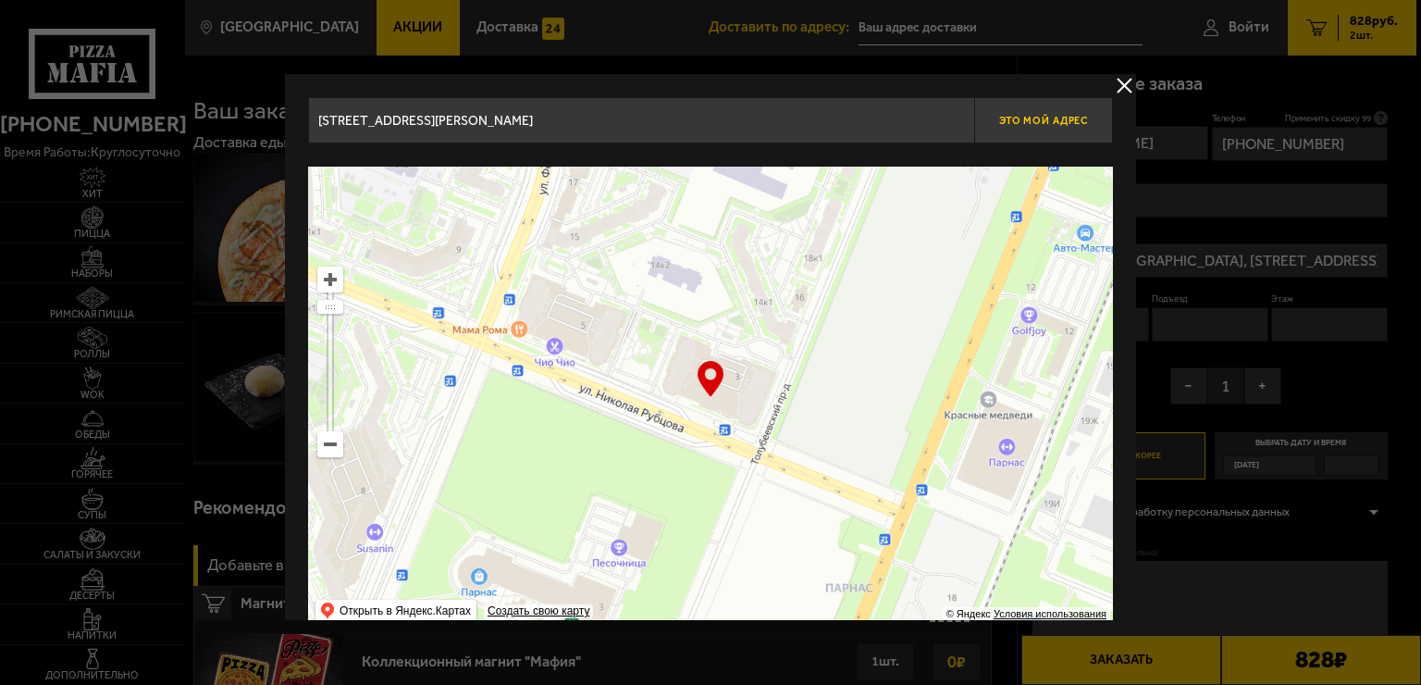
click at [1022, 126] on button "Это мой адрес" at bounding box center [1043, 120] width 139 height 46
type input "посёлок Парголово, улица Николая Рубцова, 3"
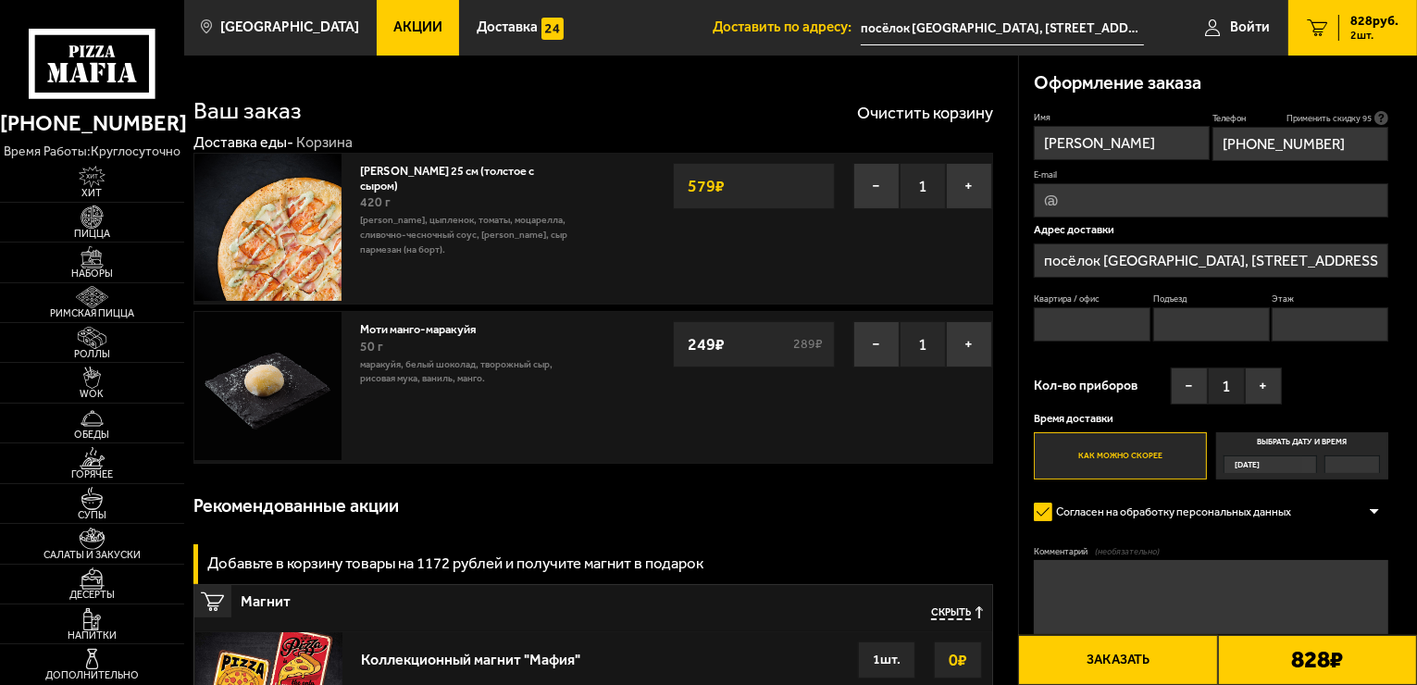
click at [1100, 320] on input "Квартира / офис" at bounding box center [1092, 324] width 117 height 34
type input "98"
click at [1203, 328] on input "Подъезд" at bounding box center [1211, 324] width 117 height 34
type input "1"
click at [1302, 325] on input "Этаж" at bounding box center [1329, 324] width 117 height 34
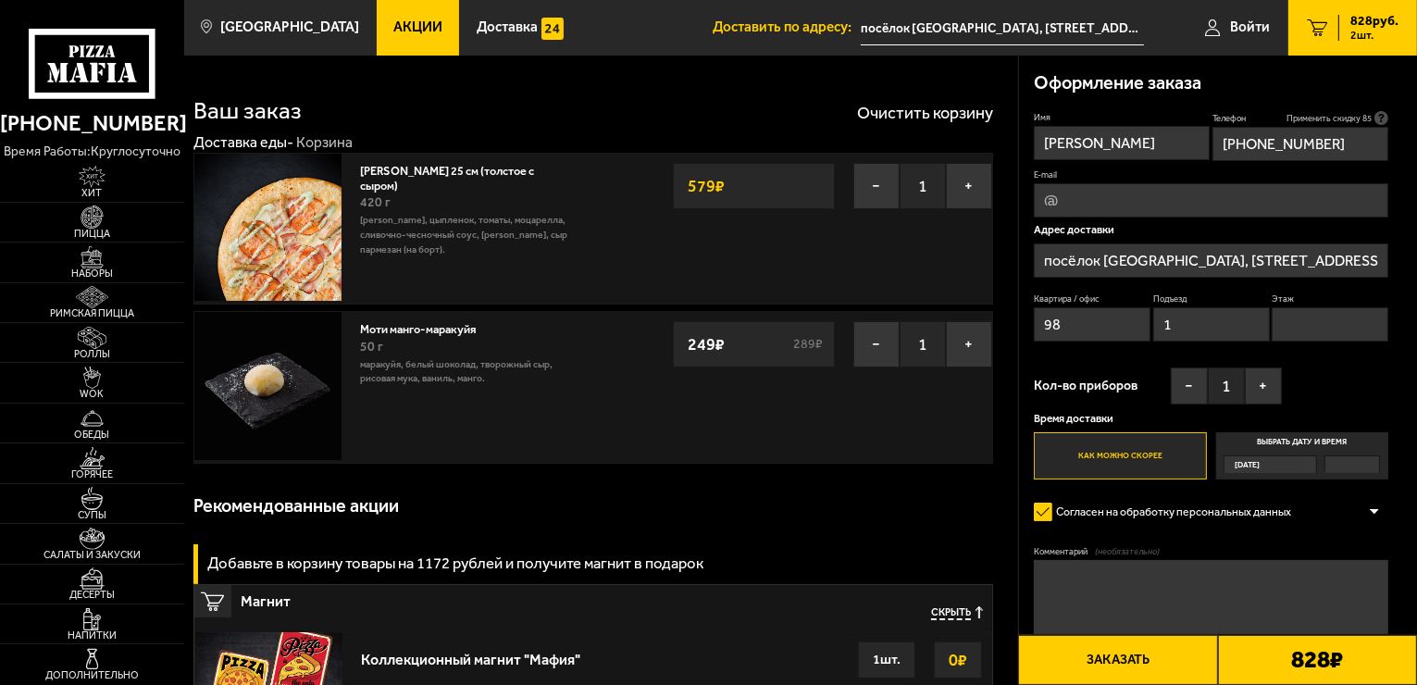
type input "7"
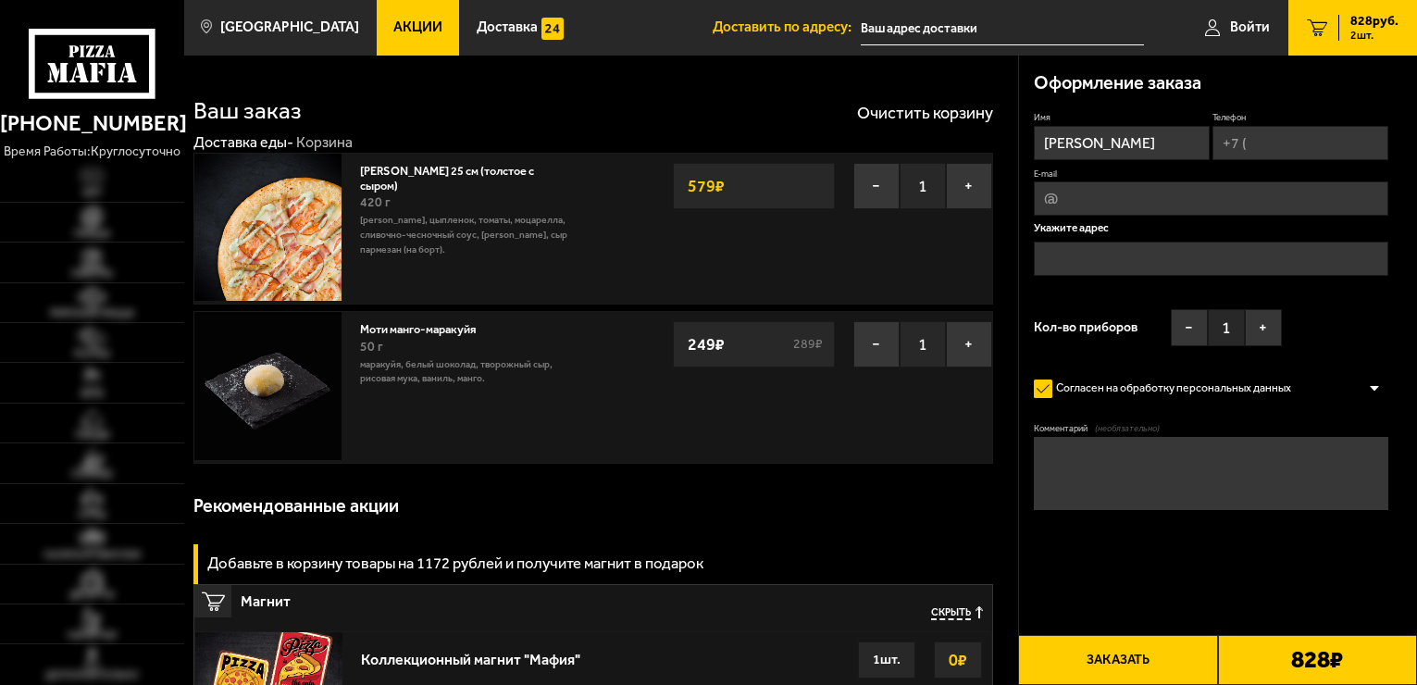
type input "посёлок Парголово, улица Николая Рубцова, 3"
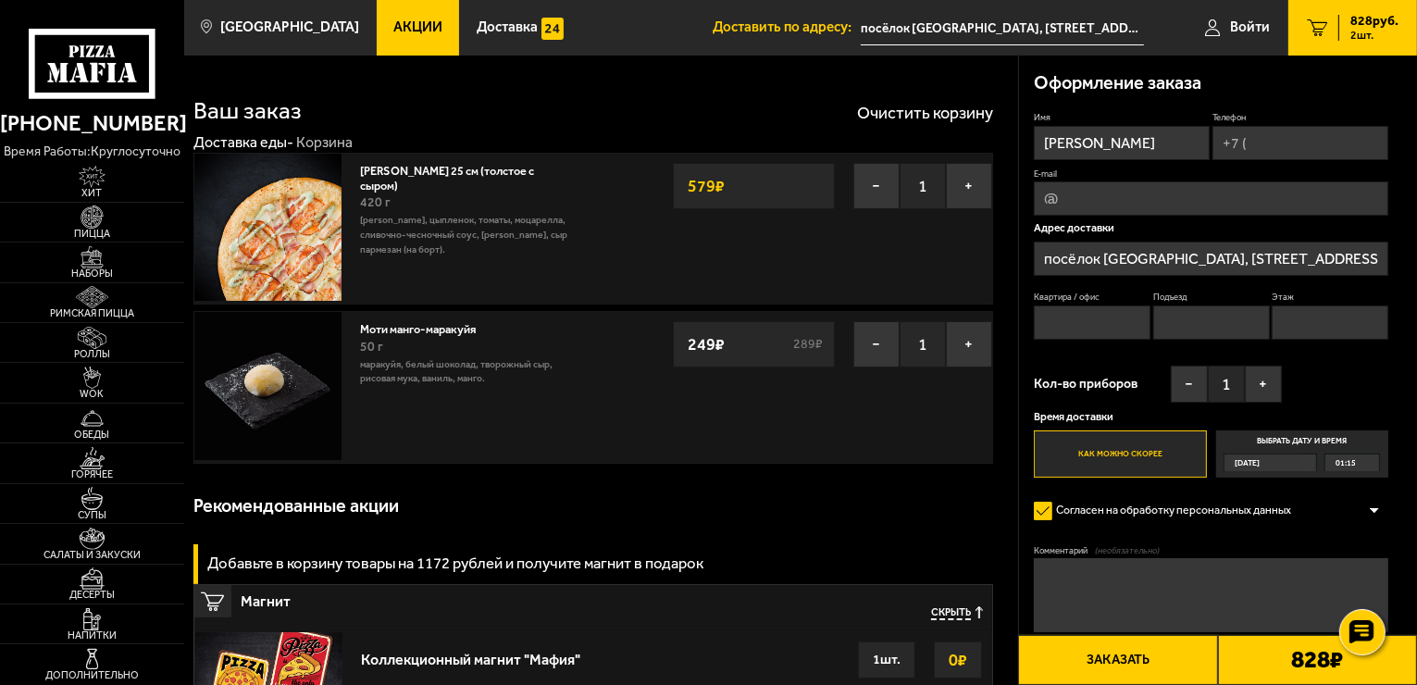
click at [1099, 326] on input "Квартира / офис" at bounding box center [1092, 322] width 117 height 34
click at [1320, 154] on input "Телефон" at bounding box center [1300, 143] width 176 height 34
type input "+7 (900) 655-76-62"
click at [1111, 312] on input "Квартира / офис" at bounding box center [1092, 324] width 117 height 34
type input "98"
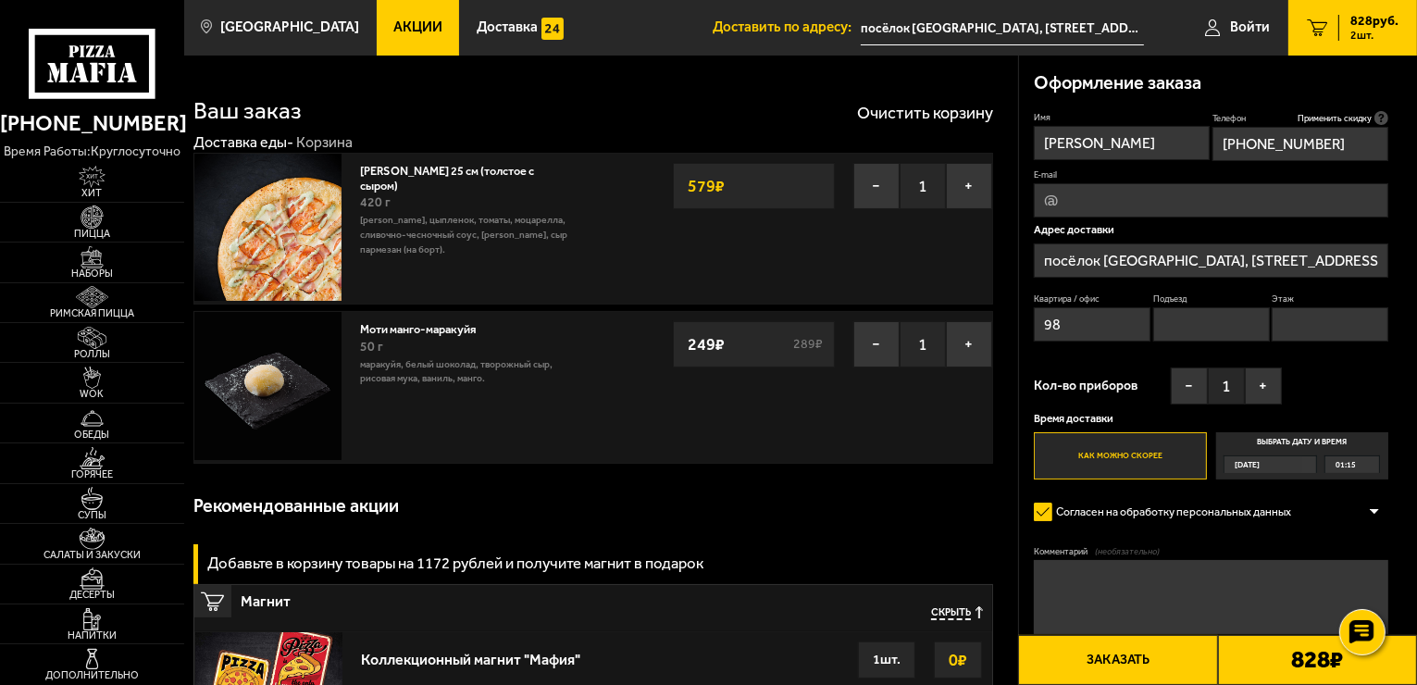
click at [1169, 333] on input "Подъезд" at bounding box center [1211, 324] width 117 height 34
type input "1"
click at [1324, 316] on input "Этаж" at bounding box center [1329, 324] width 117 height 34
type input "1"
click at [105, 425] on img at bounding box center [92, 418] width 56 height 22
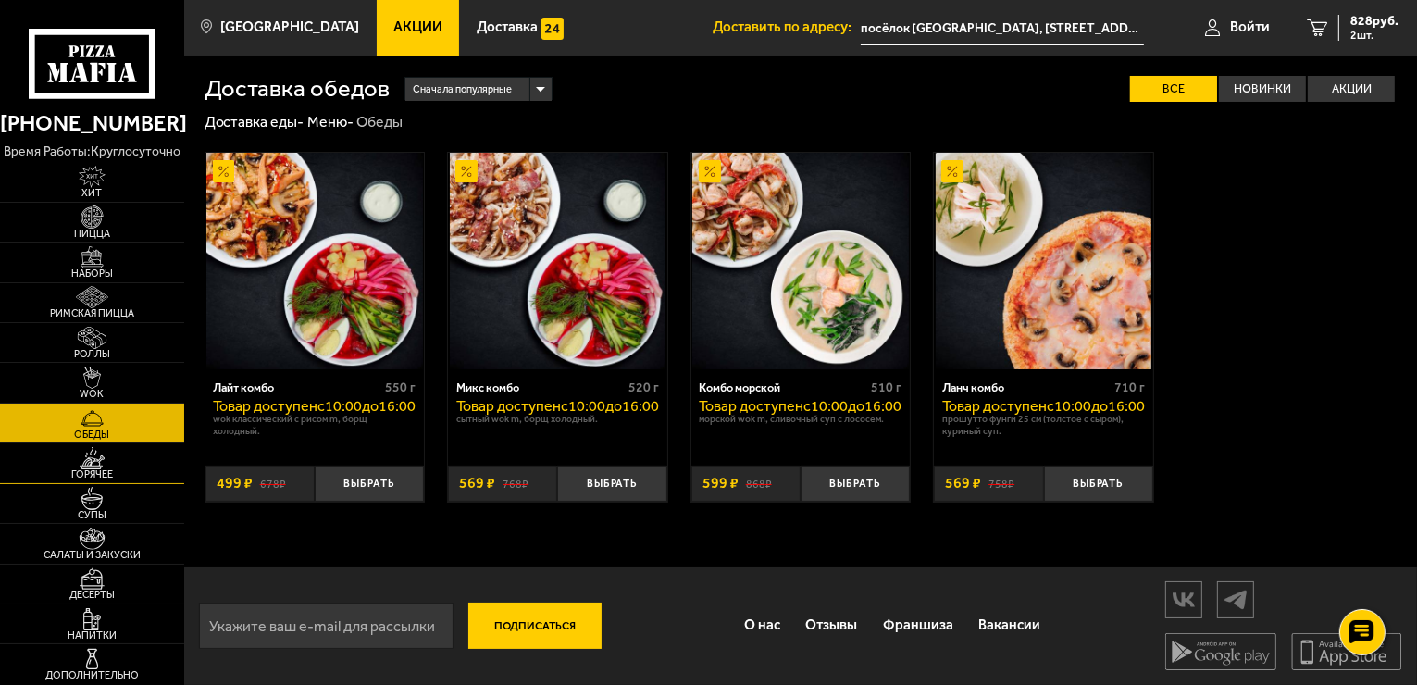
click at [108, 459] on img at bounding box center [92, 458] width 56 height 22
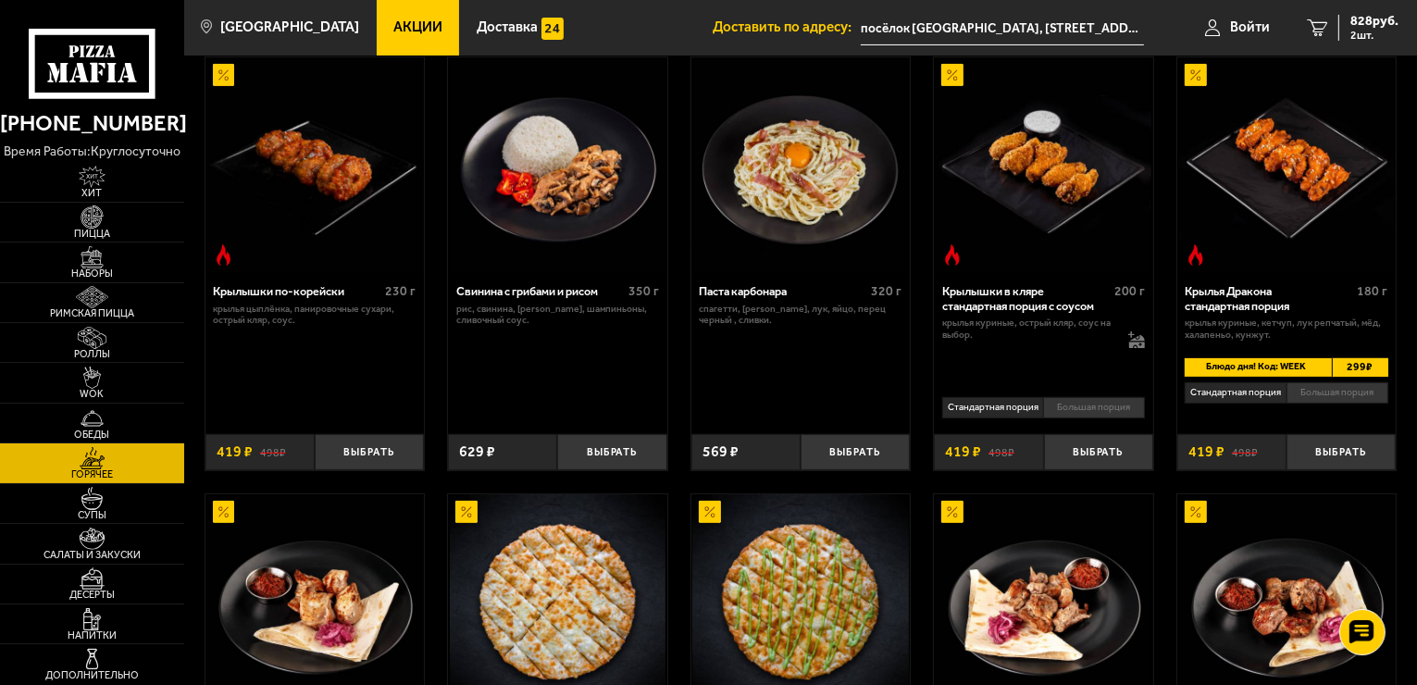
scroll to position [489, 0]
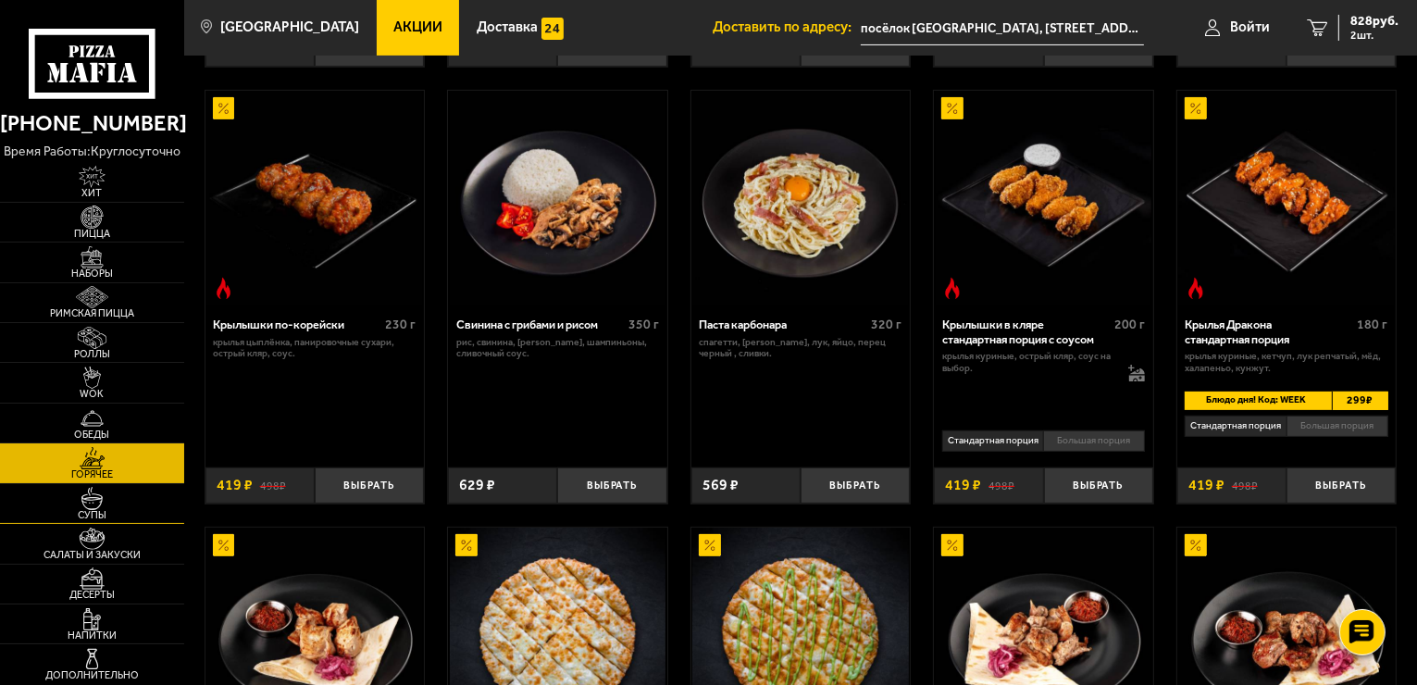
click at [111, 515] on span "Супы" at bounding box center [92, 515] width 184 height 10
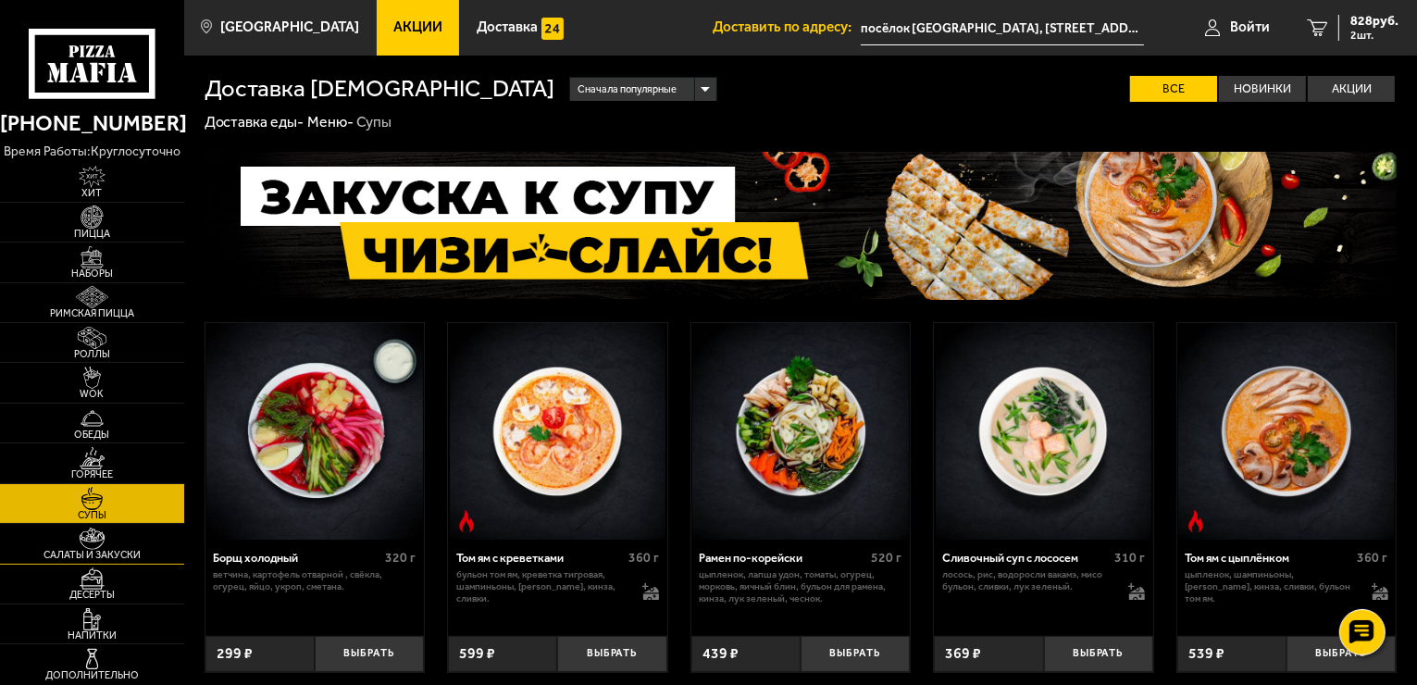
click at [111, 544] on img at bounding box center [92, 538] width 56 height 22
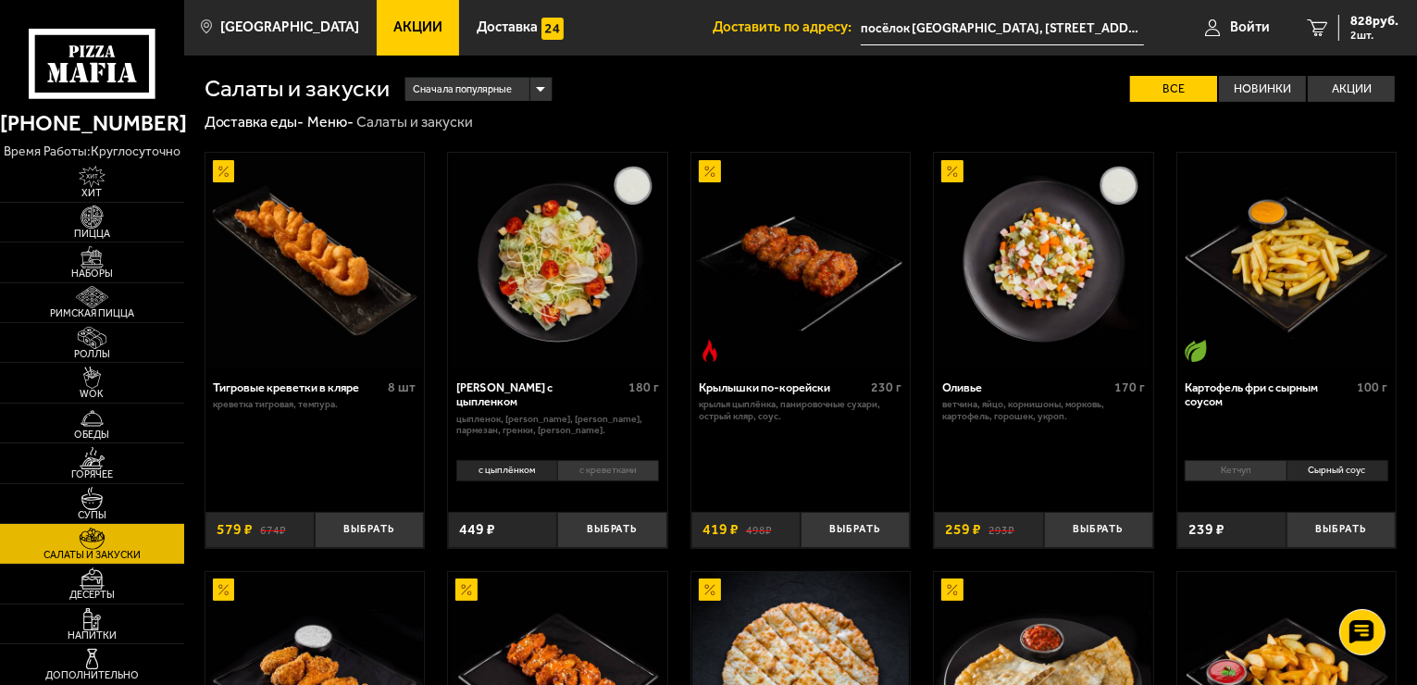
click at [111, 544] on img at bounding box center [92, 538] width 56 height 22
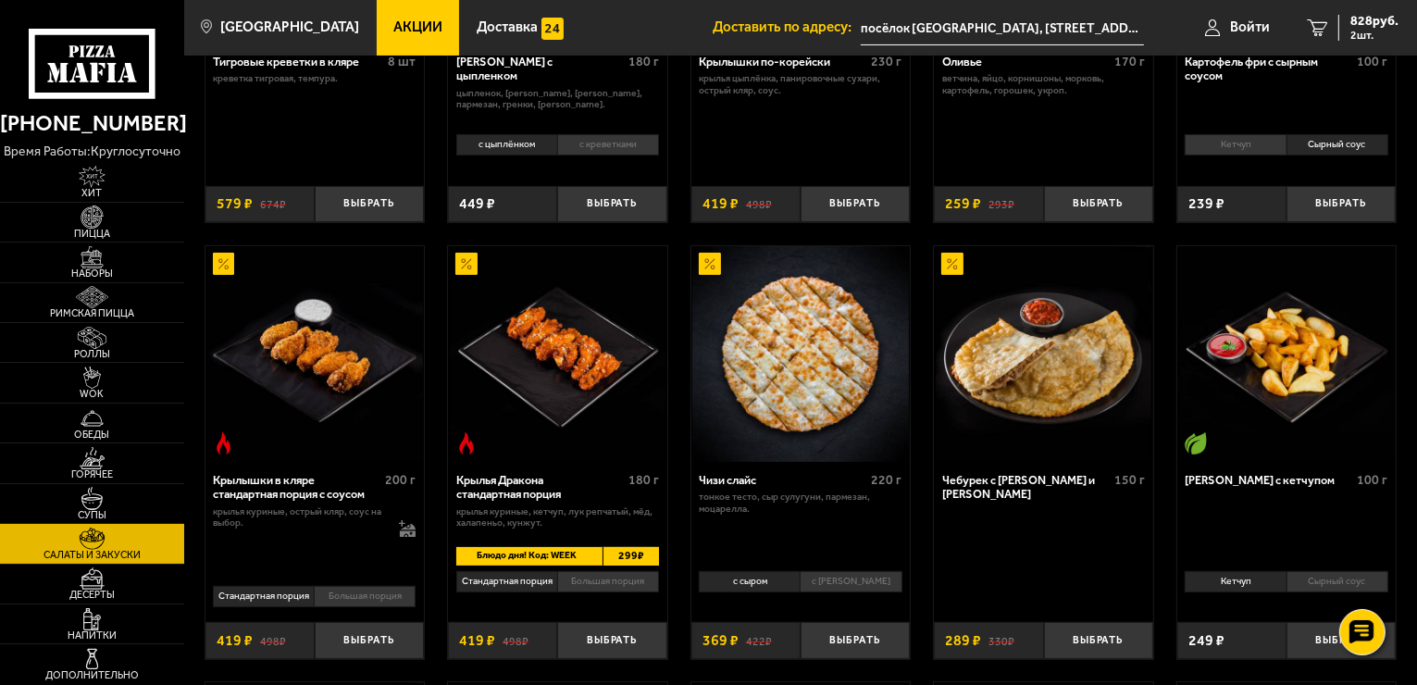
scroll to position [329, 0]
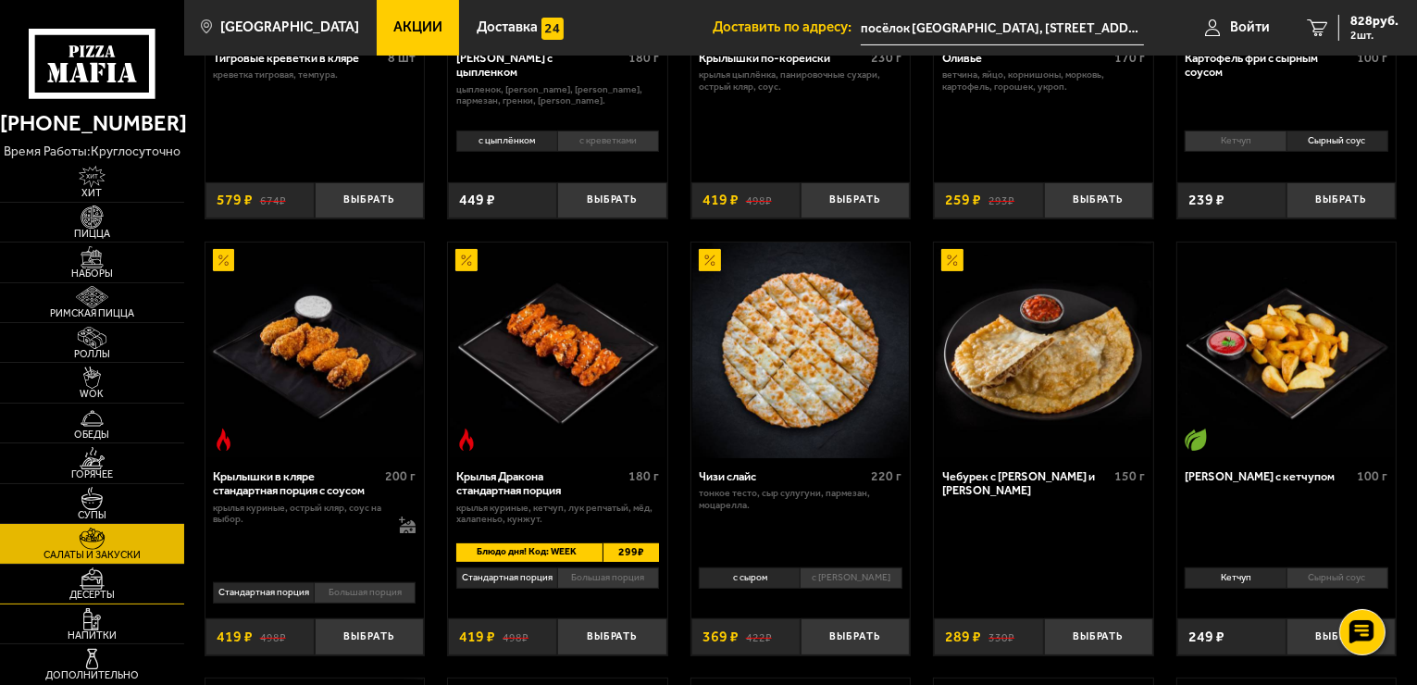
click at [90, 601] on link "Десерты" at bounding box center [92, 583] width 184 height 39
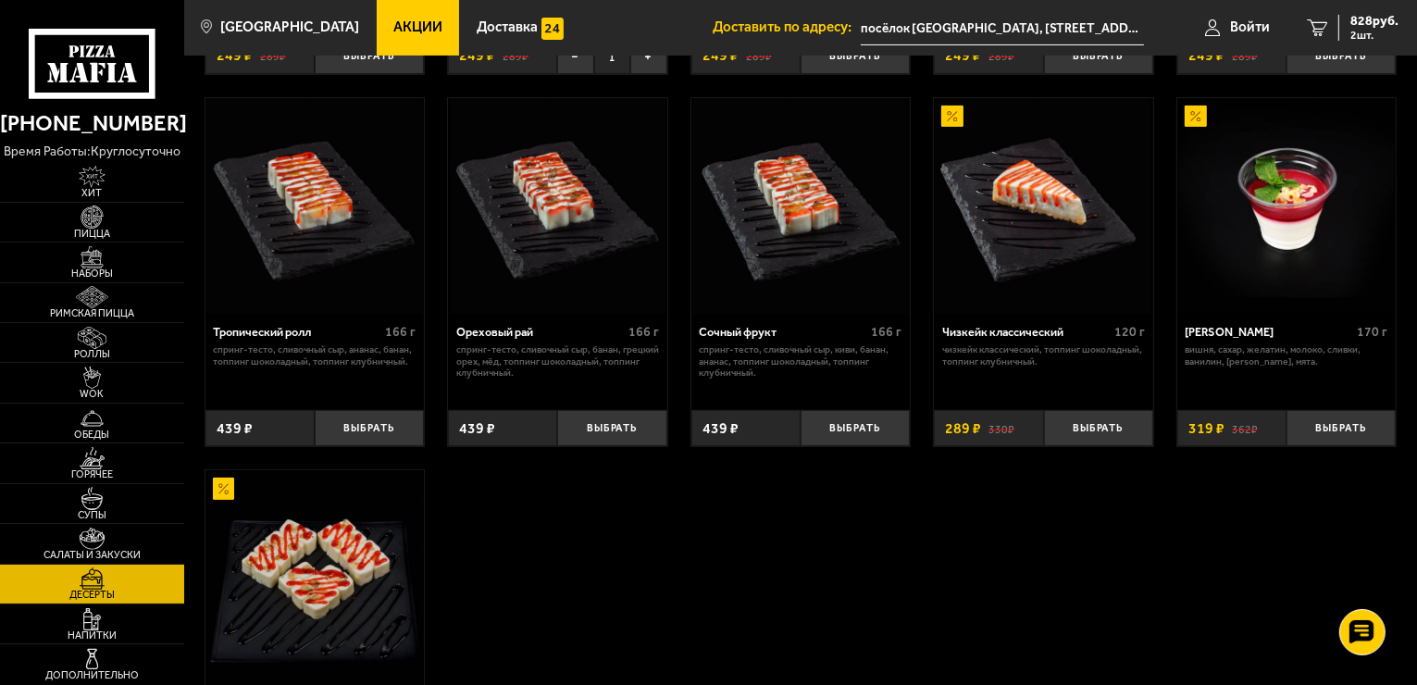
scroll to position [422, 0]
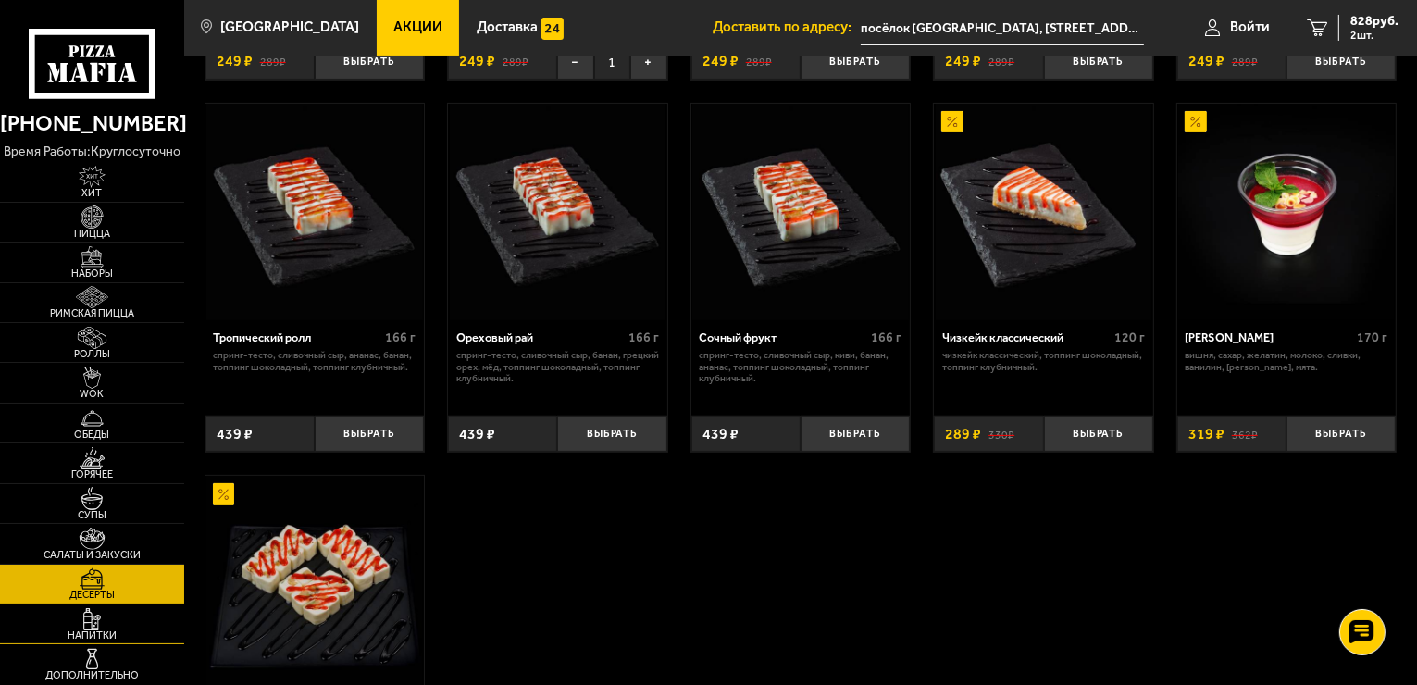
click at [90, 624] on img at bounding box center [92, 619] width 56 height 22
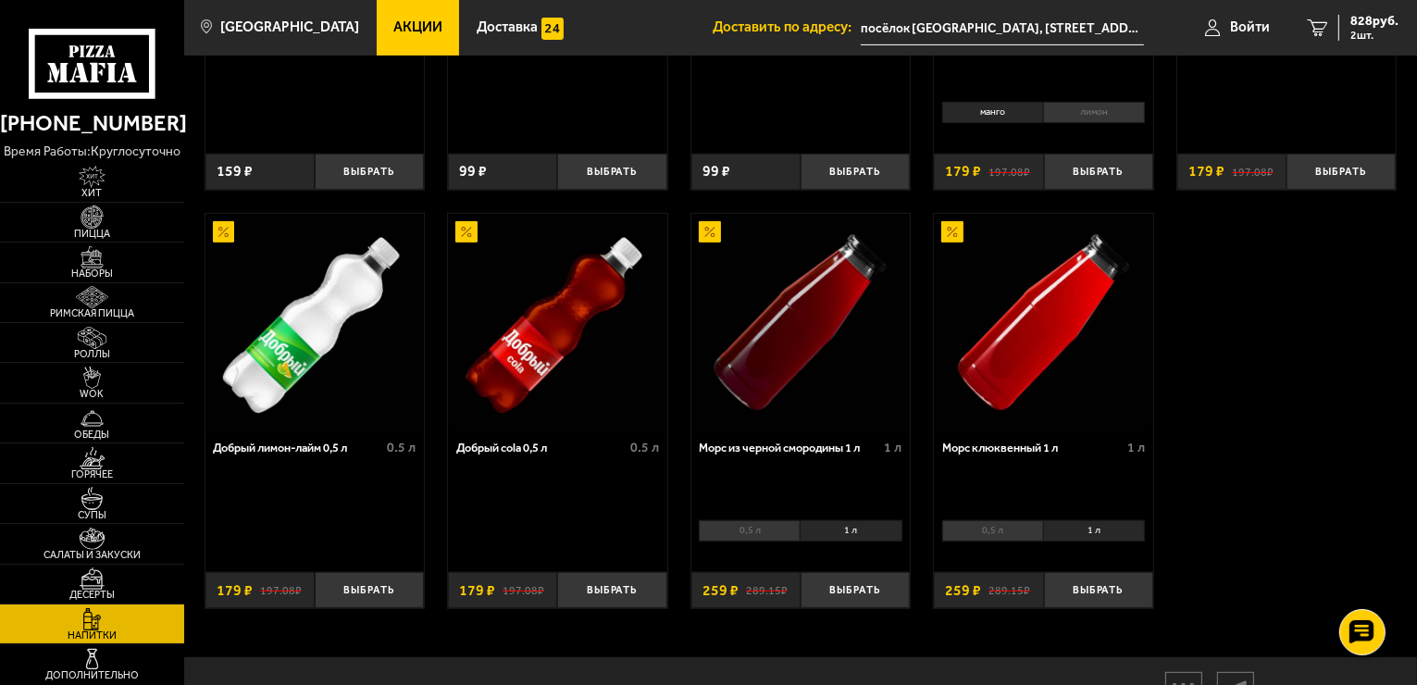
scroll to position [751, 0]
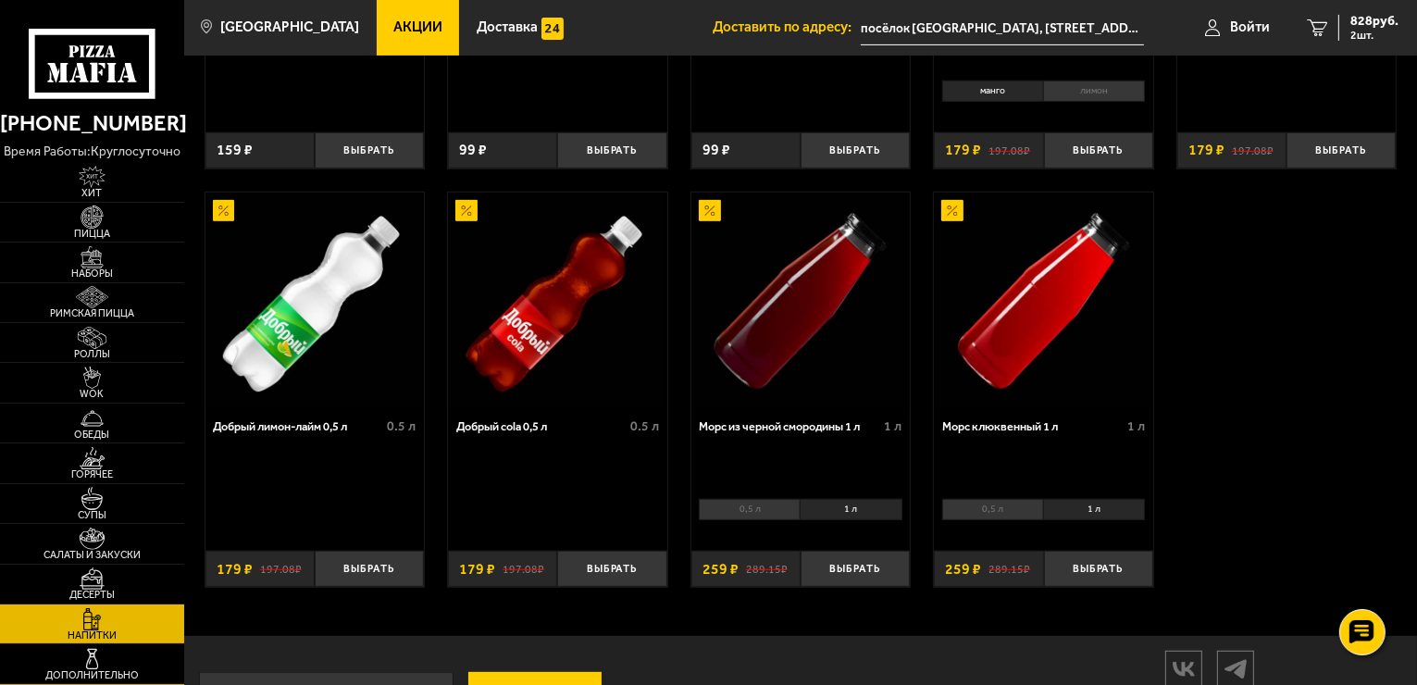
click at [127, 654] on link "Дополнительно" at bounding box center [92, 663] width 184 height 39
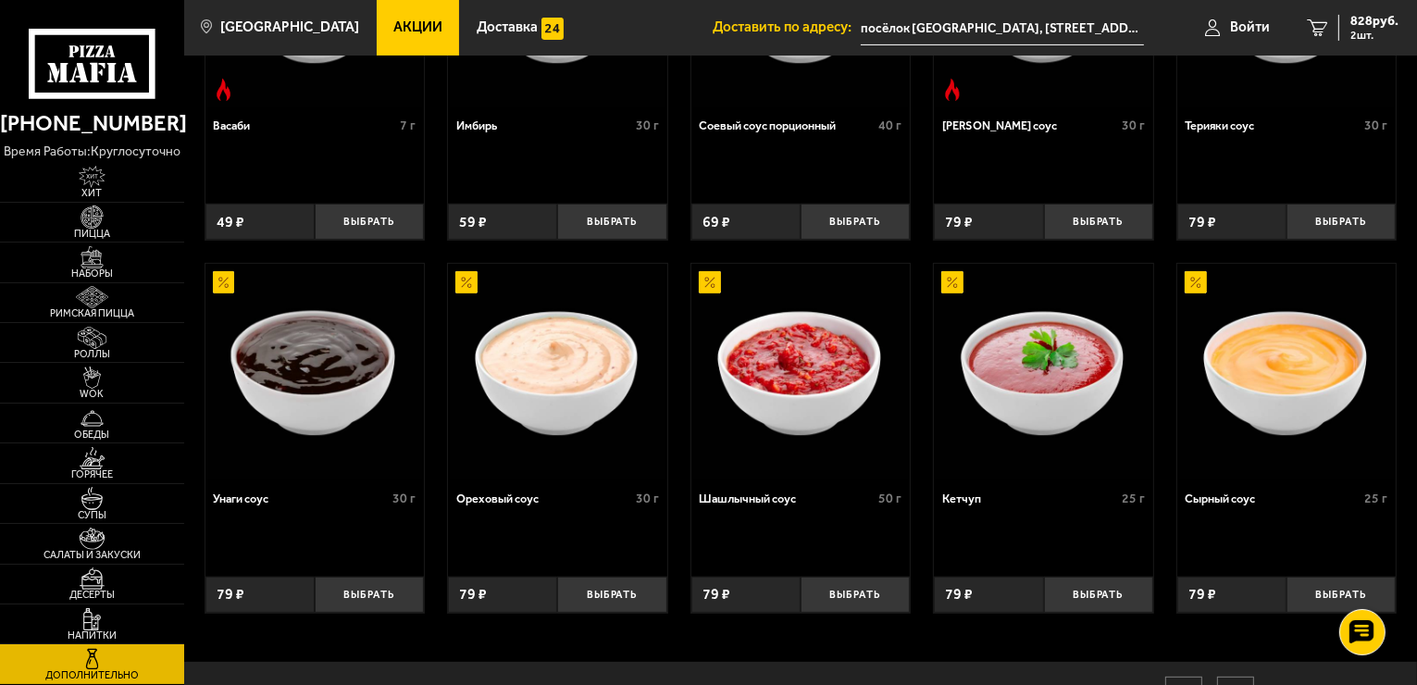
scroll to position [733, 0]
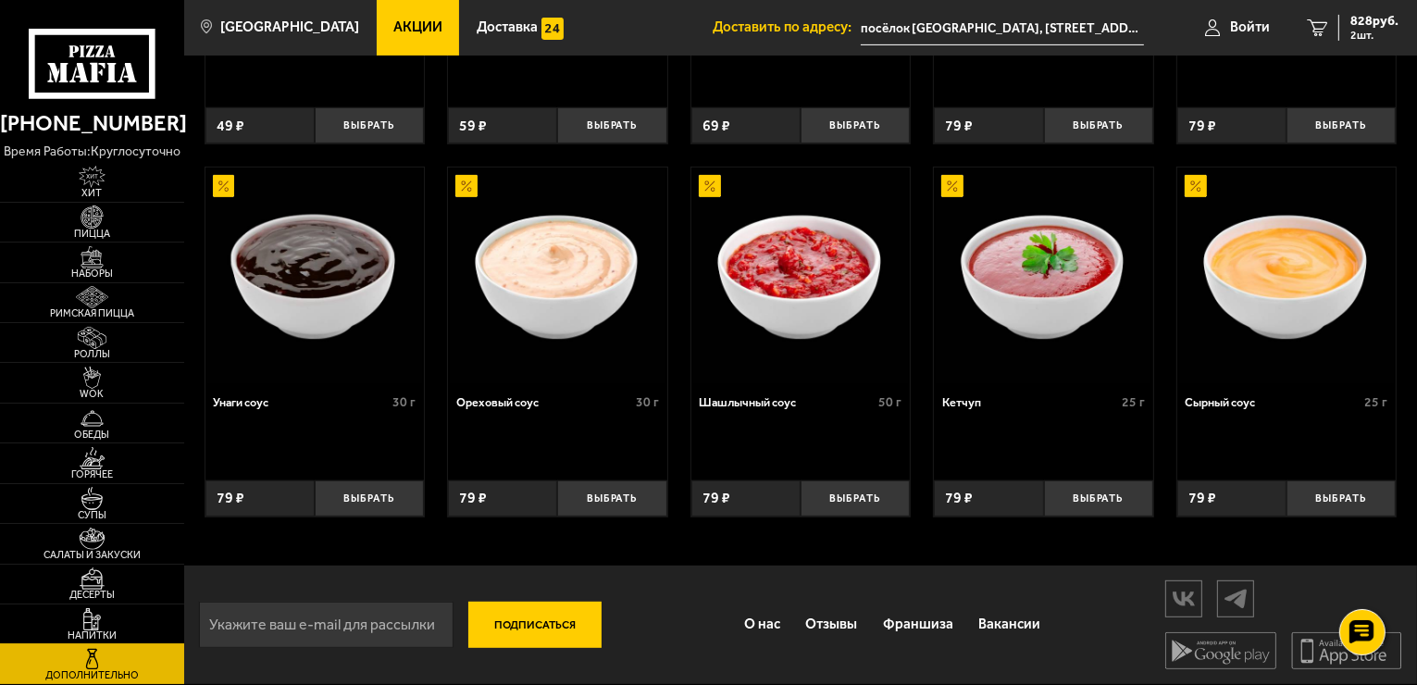
click at [109, 605] on link "Напитки" at bounding box center [92, 623] width 184 height 39
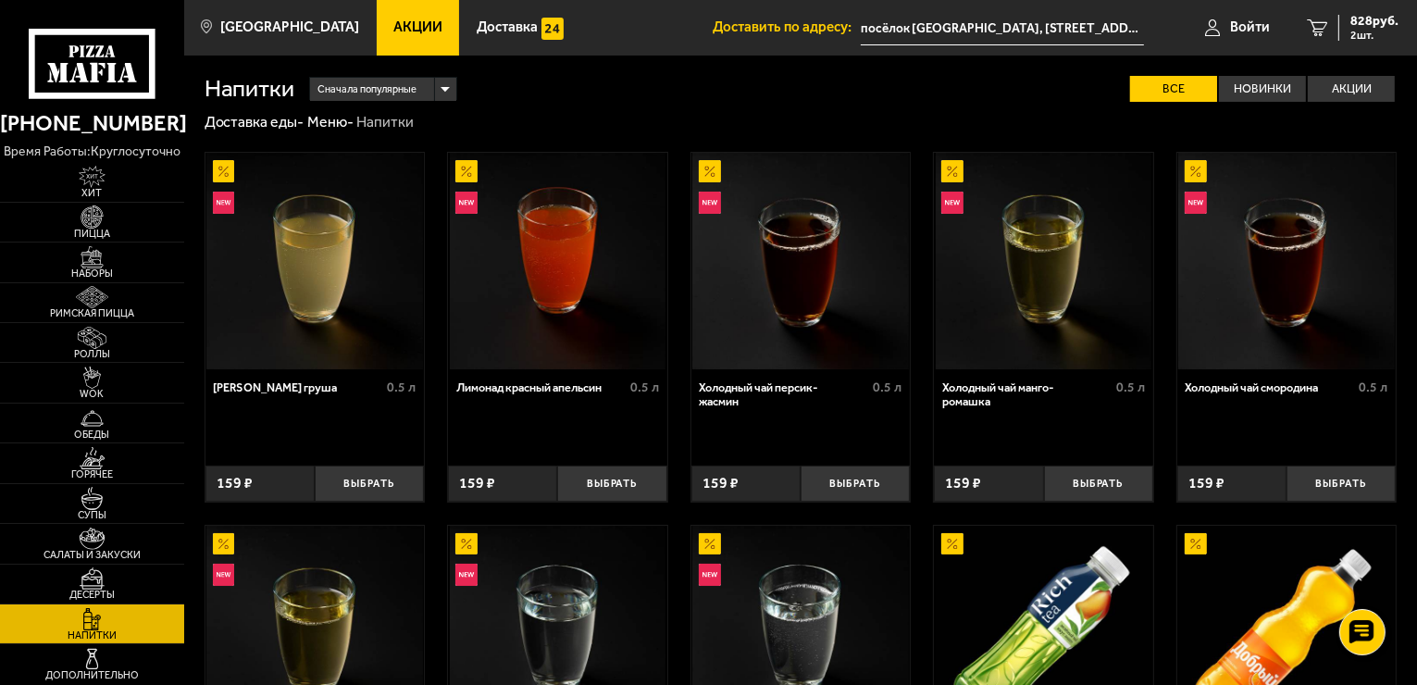
click at [109, 604] on link "Напитки" at bounding box center [92, 623] width 184 height 39
click at [126, 275] on span "Наборы" at bounding box center [92, 273] width 184 height 10
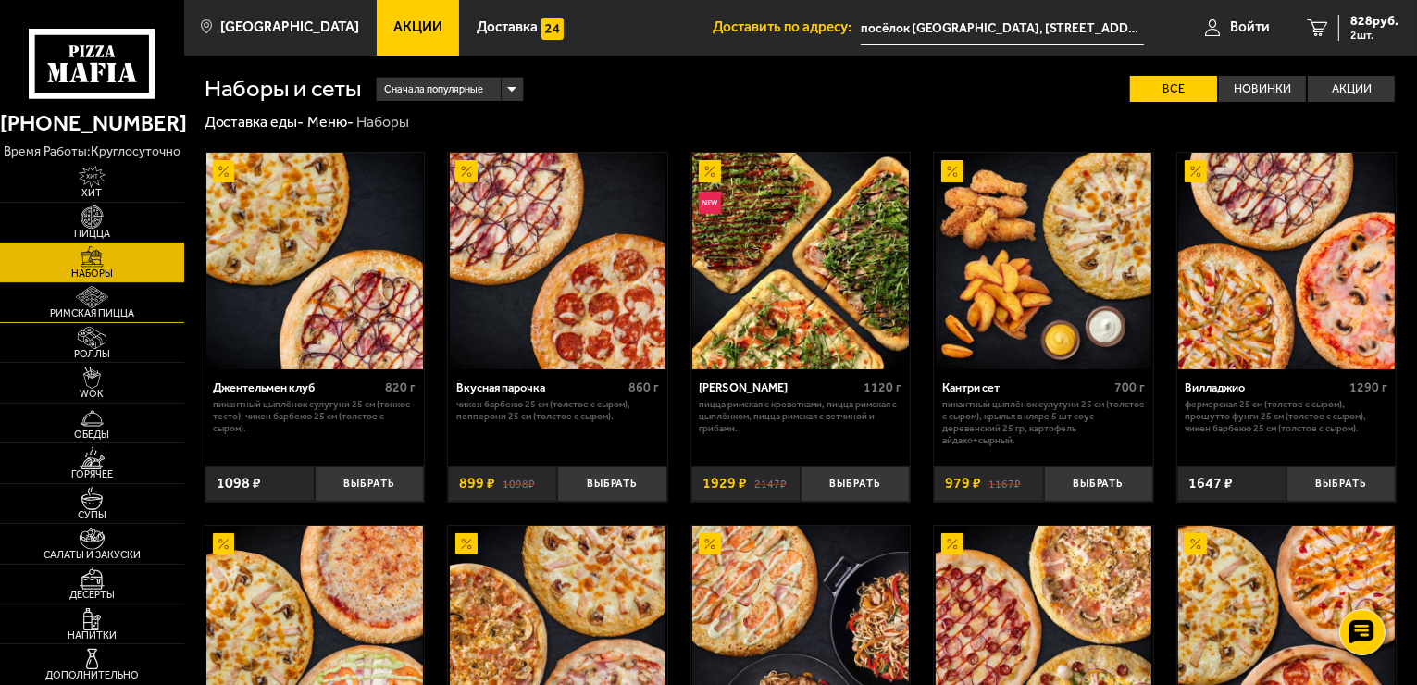
click at [128, 308] on span "Римская пицца" at bounding box center [92, 313] width 184 height 10
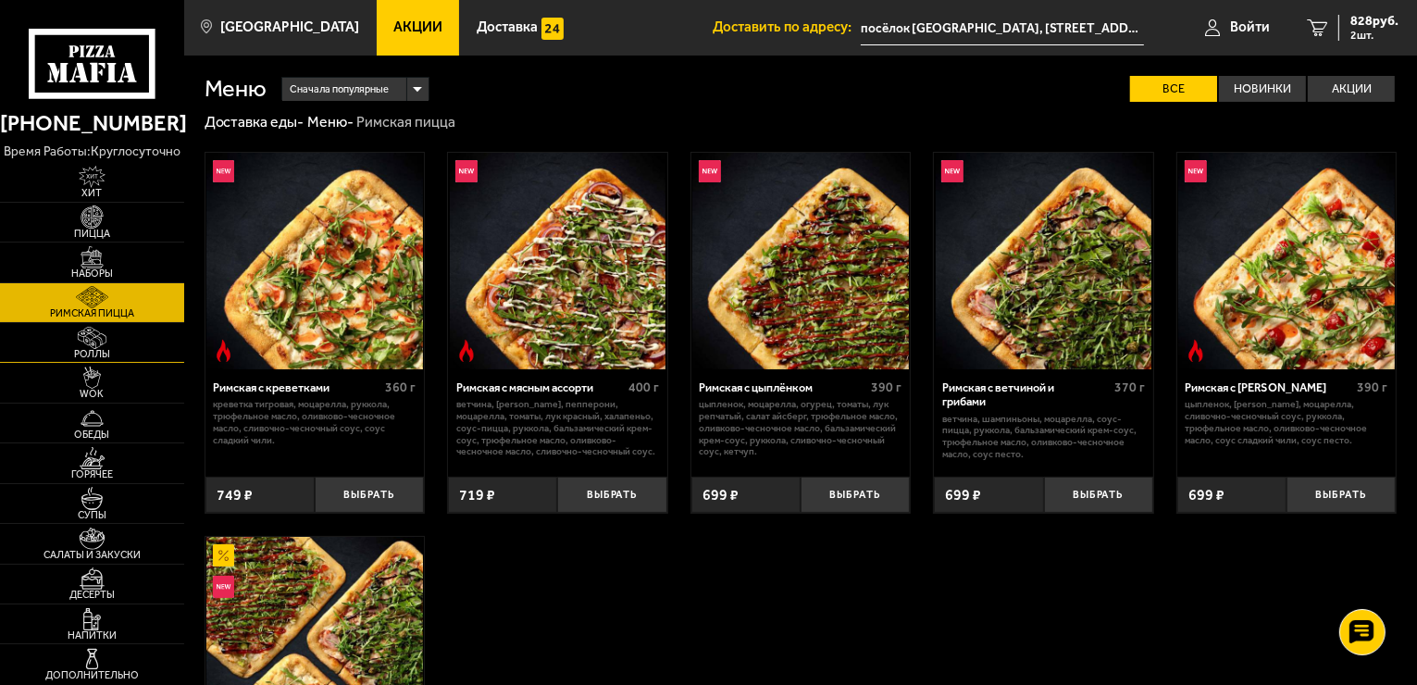
click at [128, 355] on span "Роллы" at bounding box center [92, 354] width 184 height 10
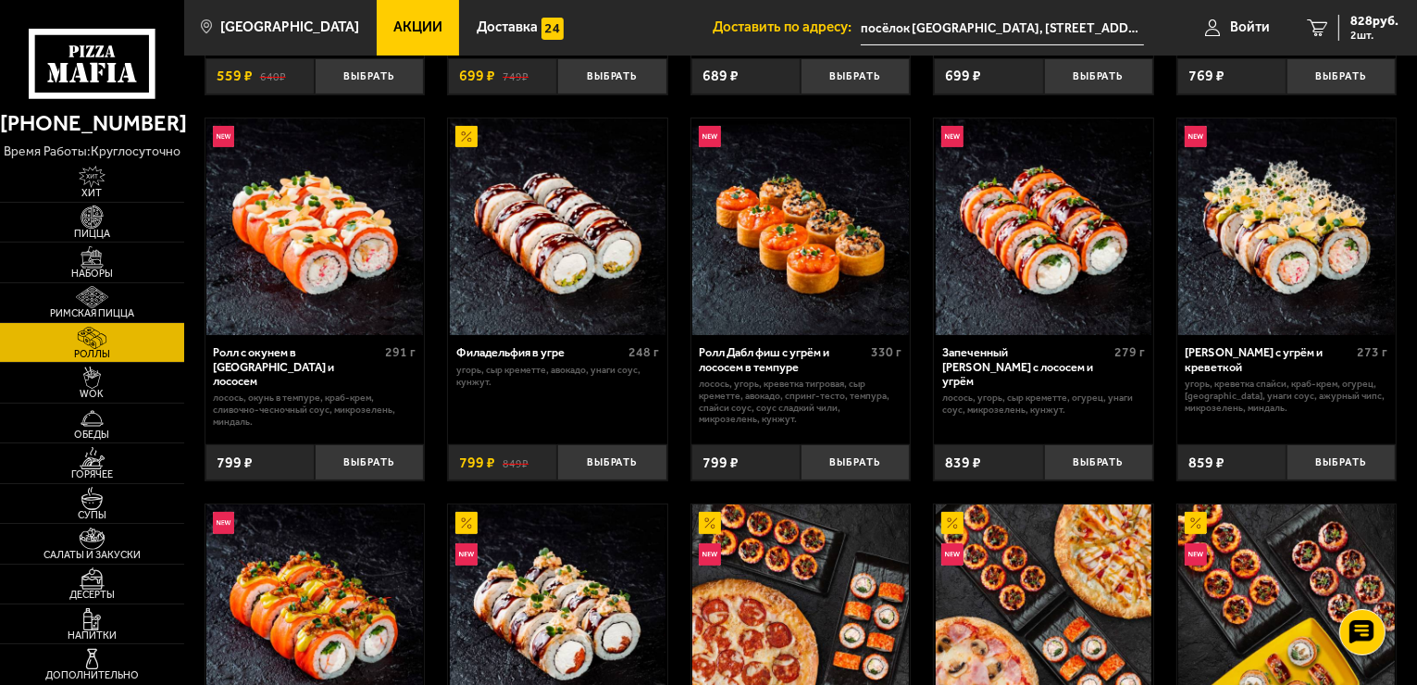
scroll to position [538, 0]
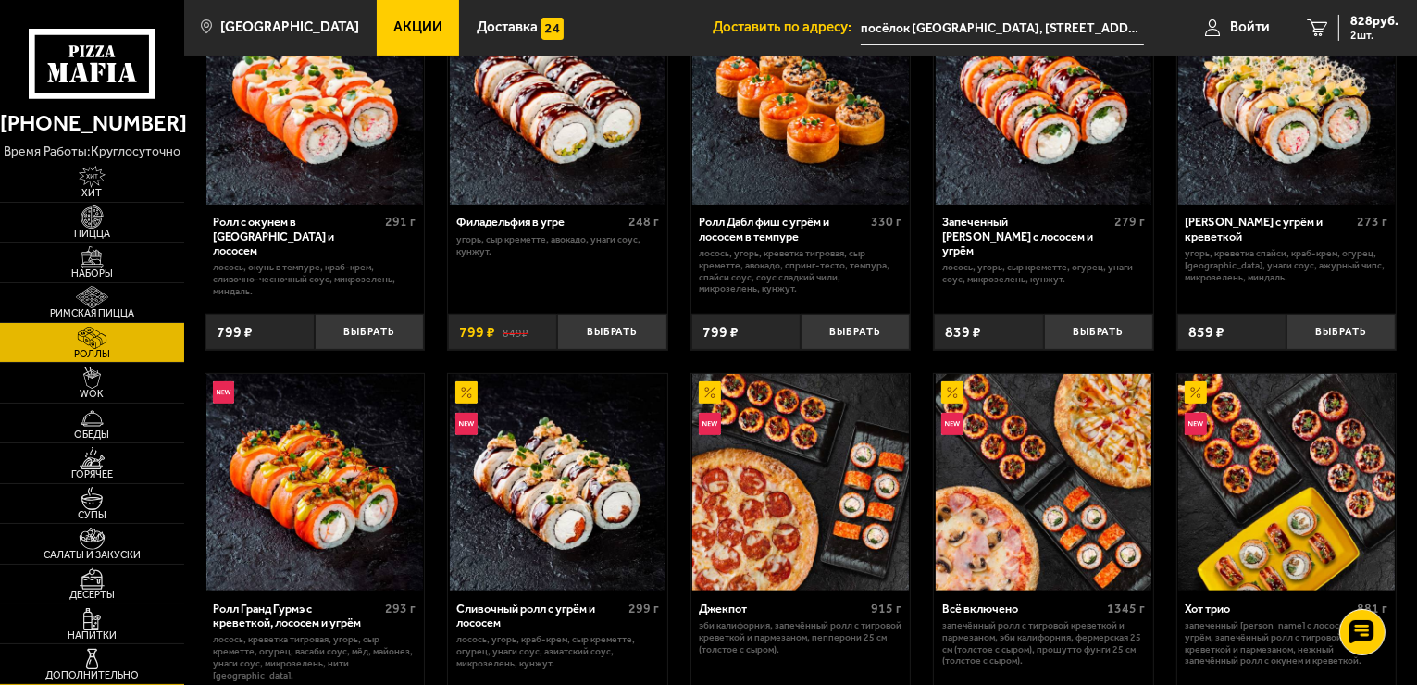
click at [141, 671] on span "Дополнительно" at bounding box center [92, 675] width 184 height 10
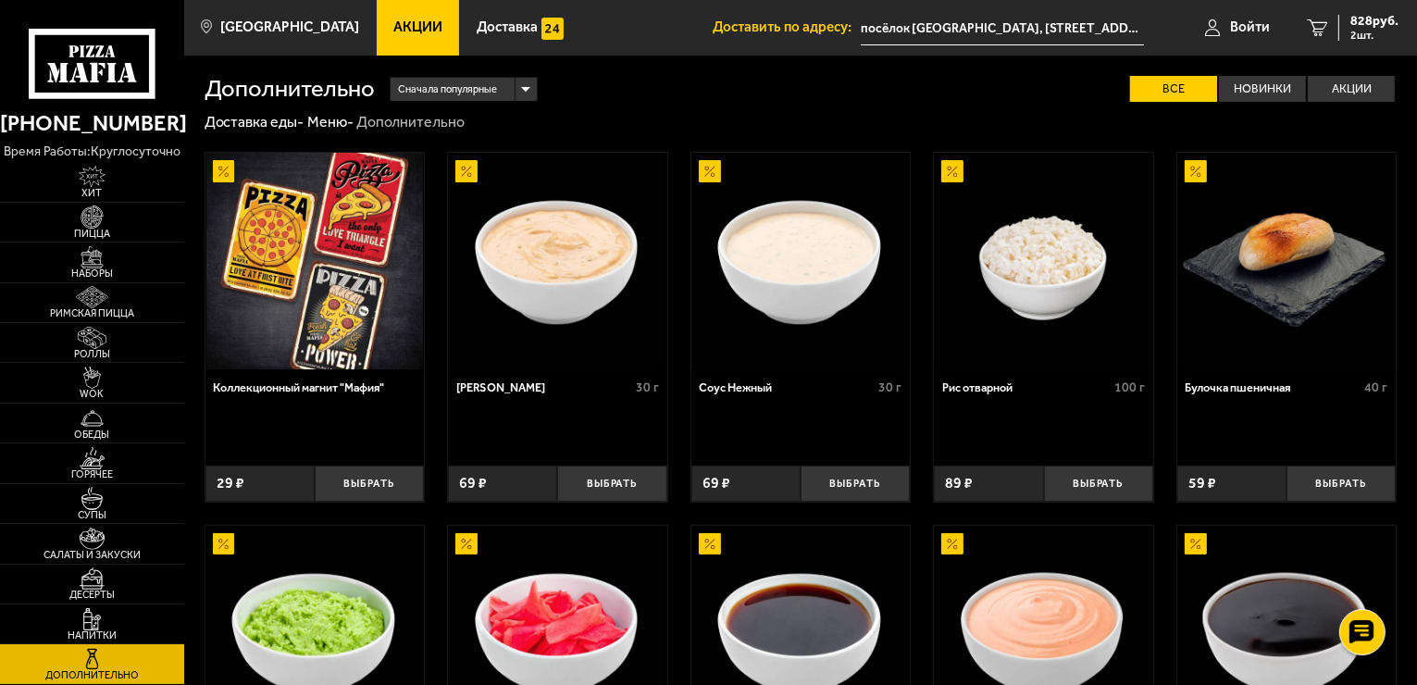
click at [389, 15] on link "Акции" at bounding box center [418, 28] width 83 height 56
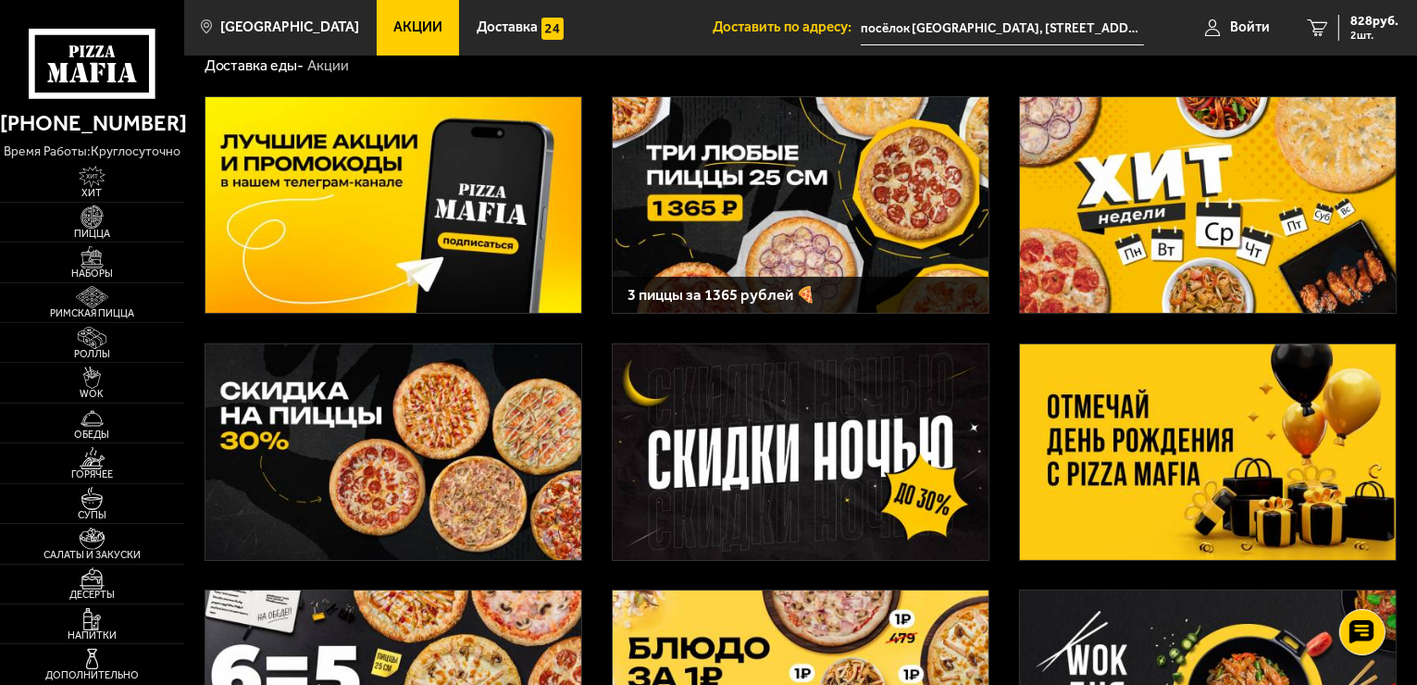
scroll to position [55, 0]
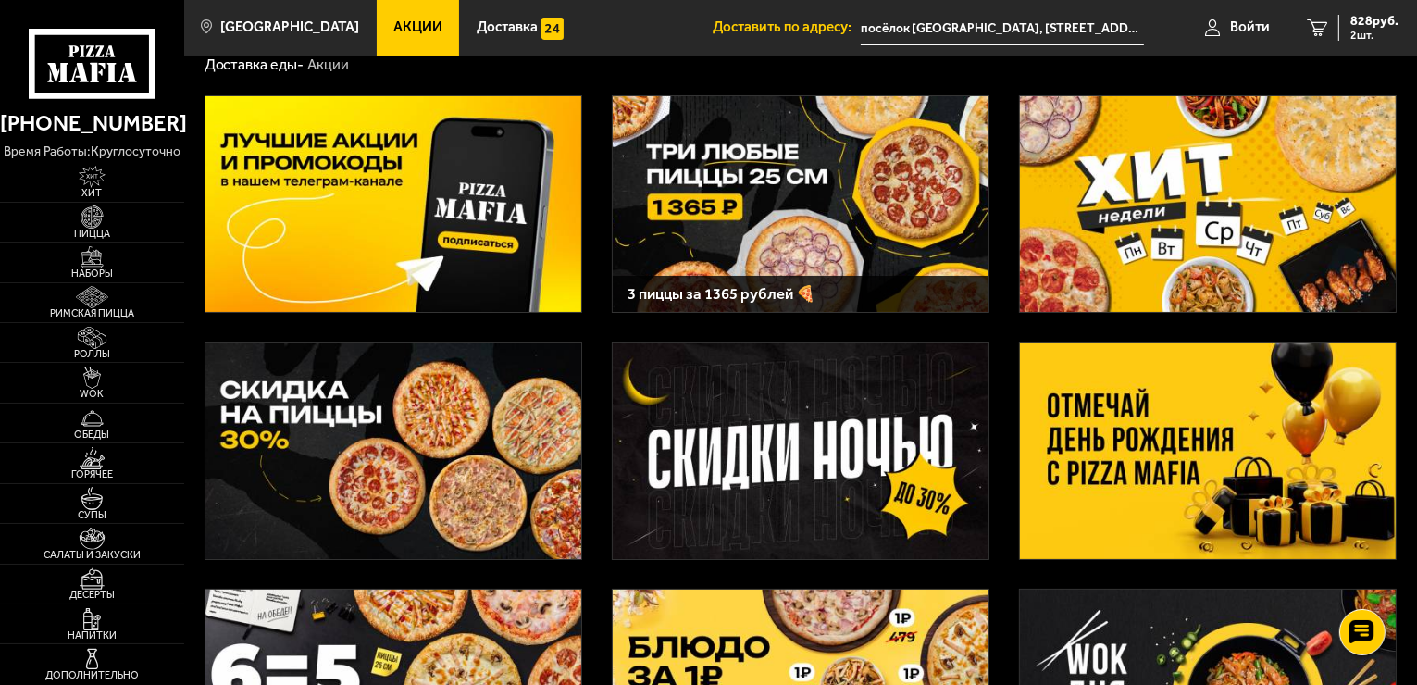
click at [825, 536] on img at bounding box center [801, 451] width 376 height 216
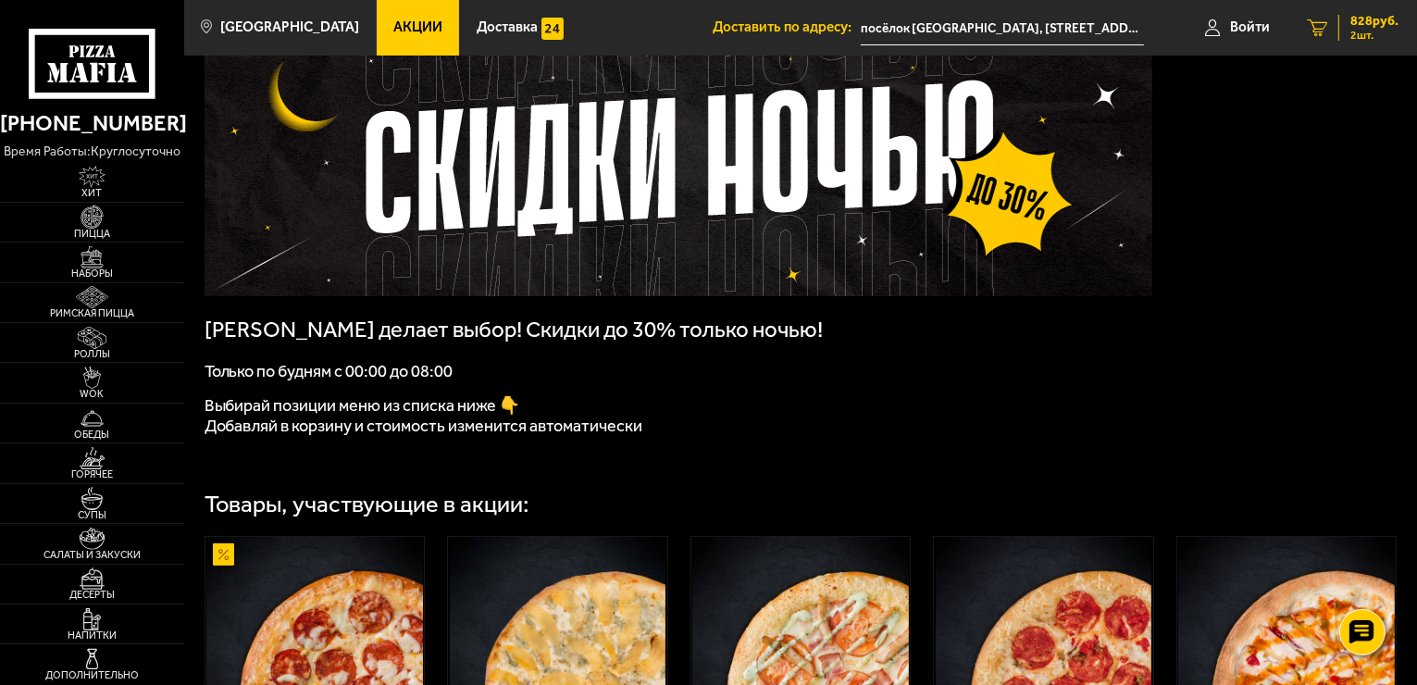
scroll to position [3, 0]
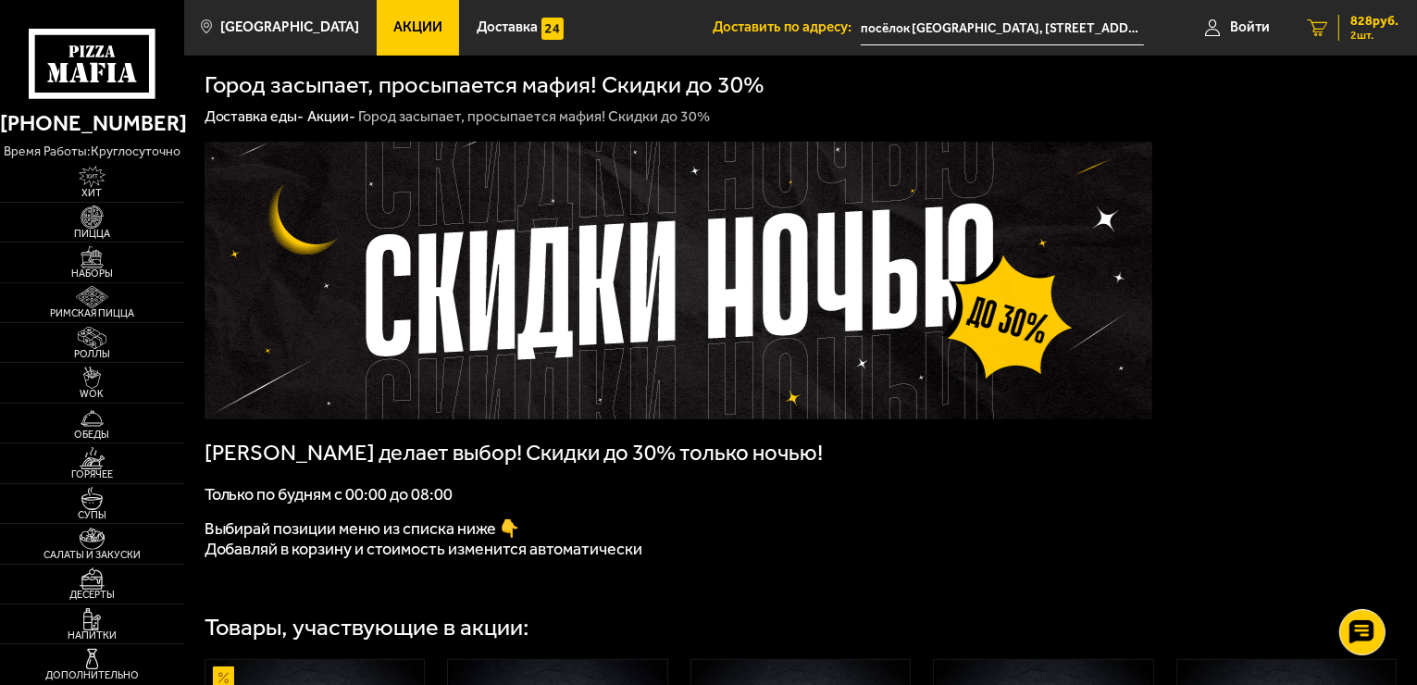
click at [1384, 27] on span "828 руб." at bounding box center [1374, 21] width 48 height 13
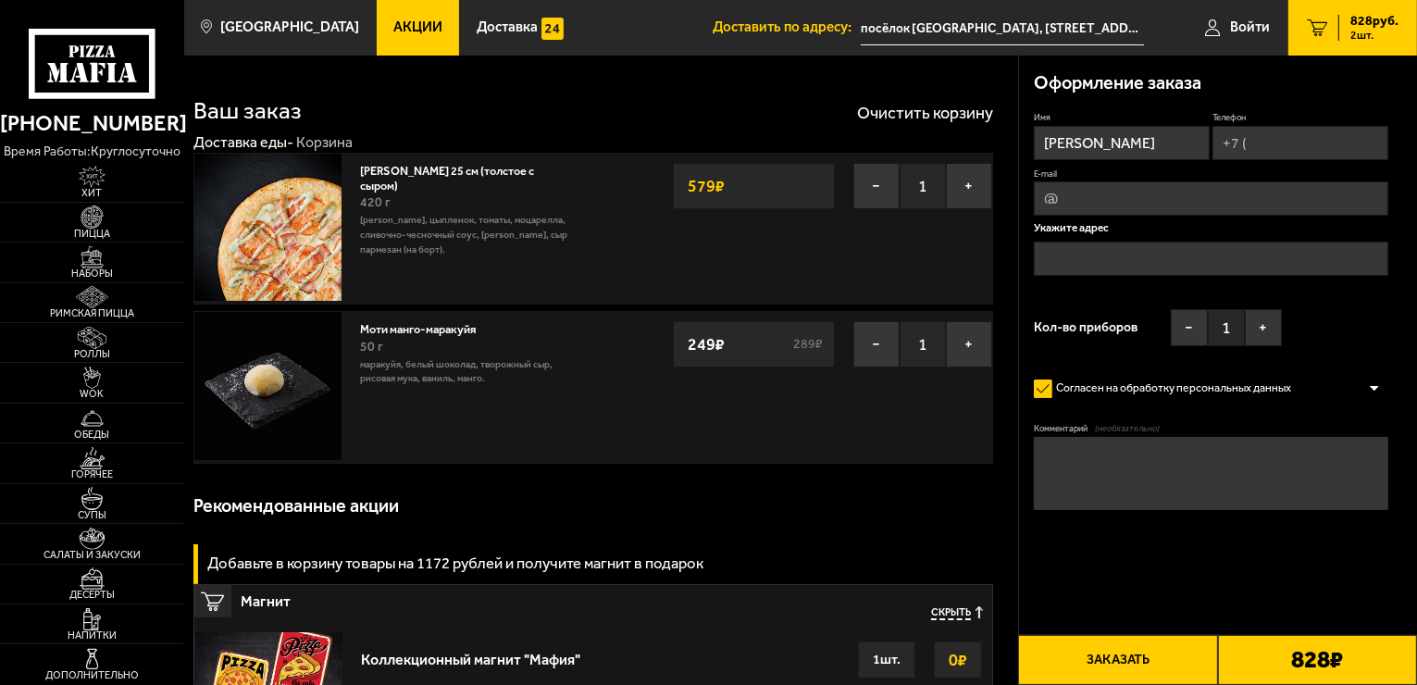
type input "посёлок Парголово, улица Николая Рубцова, 3"
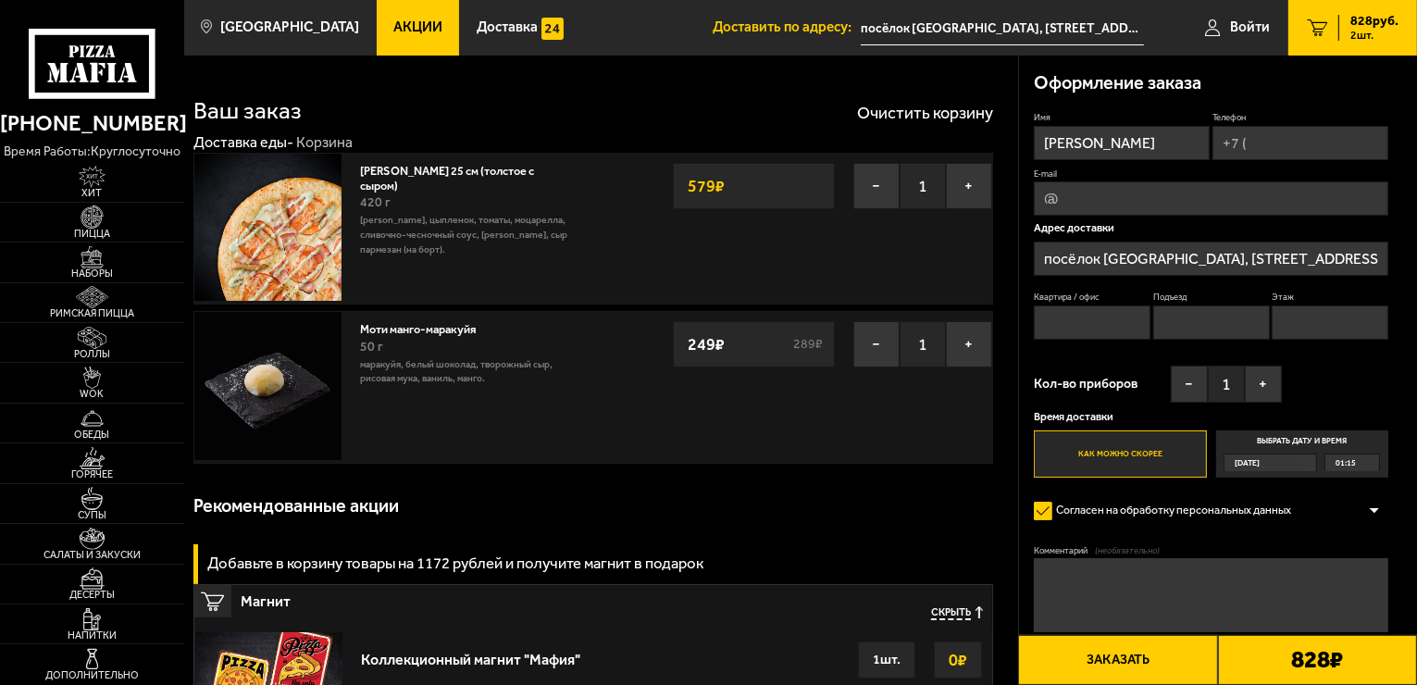
click at [1315, 141] on input "Телефон" at bounding box center [1300, 143] width 176 height 34
type input "+7 (900) 655-76-62"
click at [1103, 337] on input "Квартира / офис" at bounding box center [1092, 324] width 117 height 34
type input "98"
click at [1203, 323] on input "Подъезд" at bounding box center [1211, 324] width 117 height 34
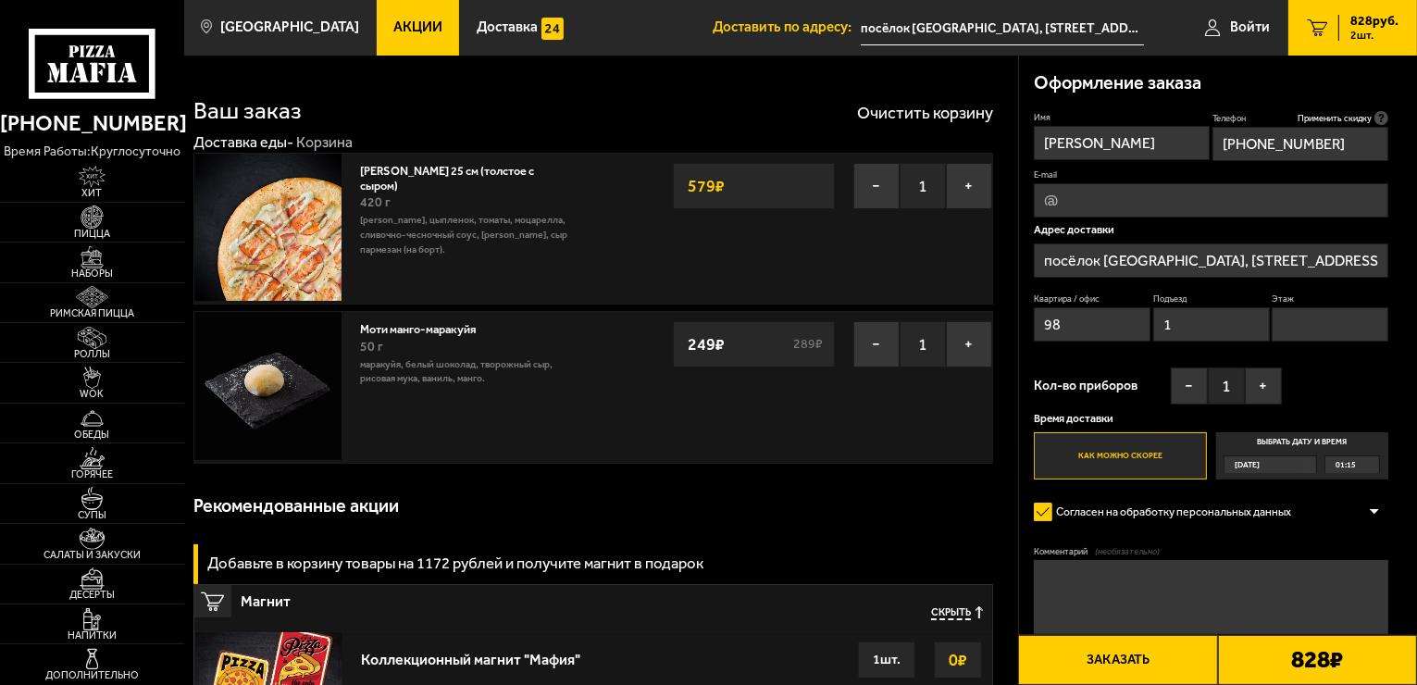
type input "1"
click at [1323, 338] on input "Этаж" at bounding box center [1329, 324] width 117 height 34
type input "7"
click at [1180, 663] on button "Заказать" at bounding box center [1117, 660] width 199 height 50
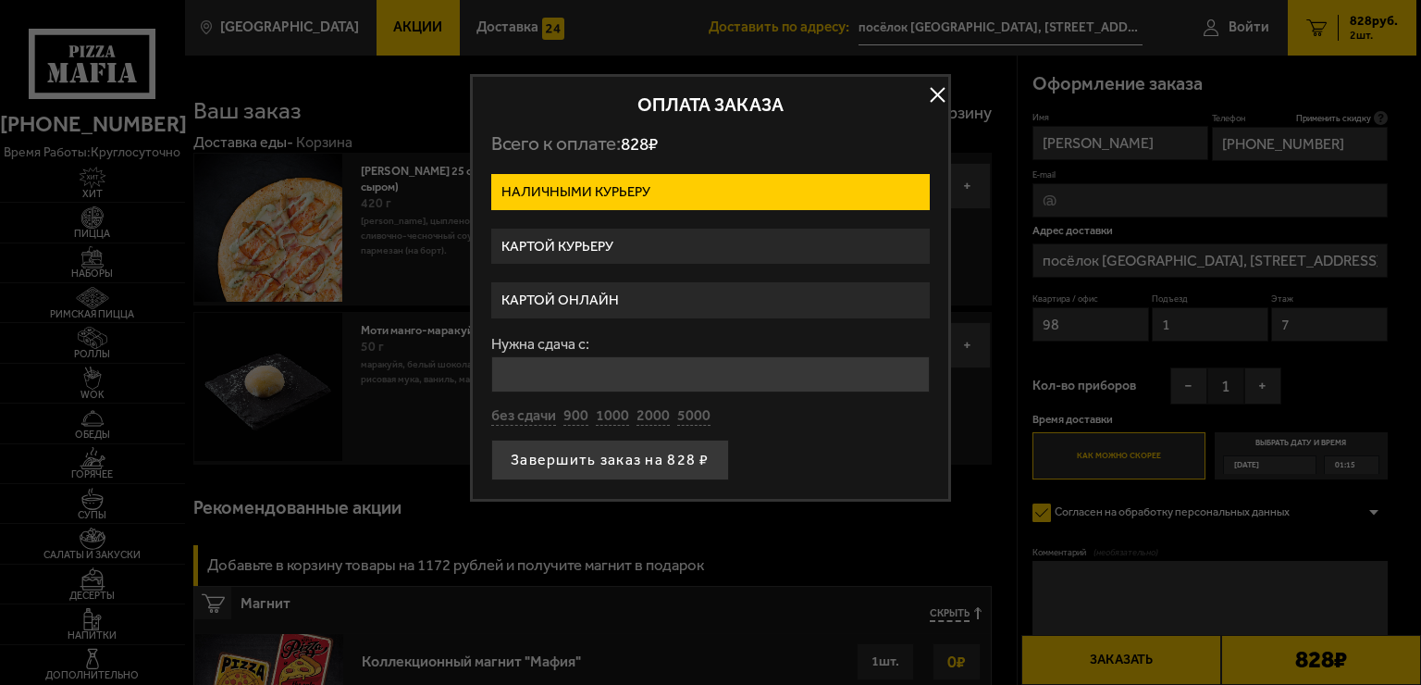
click at [716, 252] on label "Картой курьеру" at bounding box center [710, 247] width 439 height 36
click at [0, 0] on input "Картой курьеру" at bounding box center [0, 0] width 0 height 0
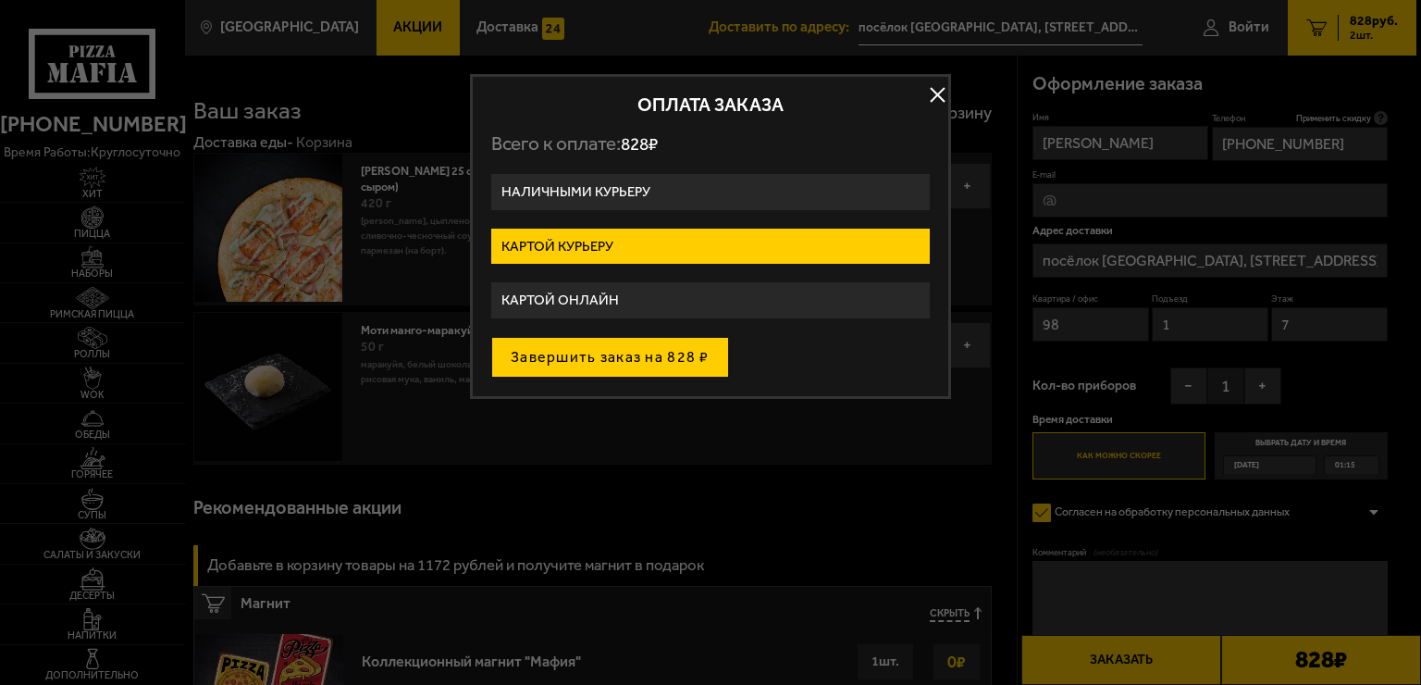
click at [644, 366] on button "Завершить заказ на 828 ₽" at bounding box center [610, 357] width 238 height 41
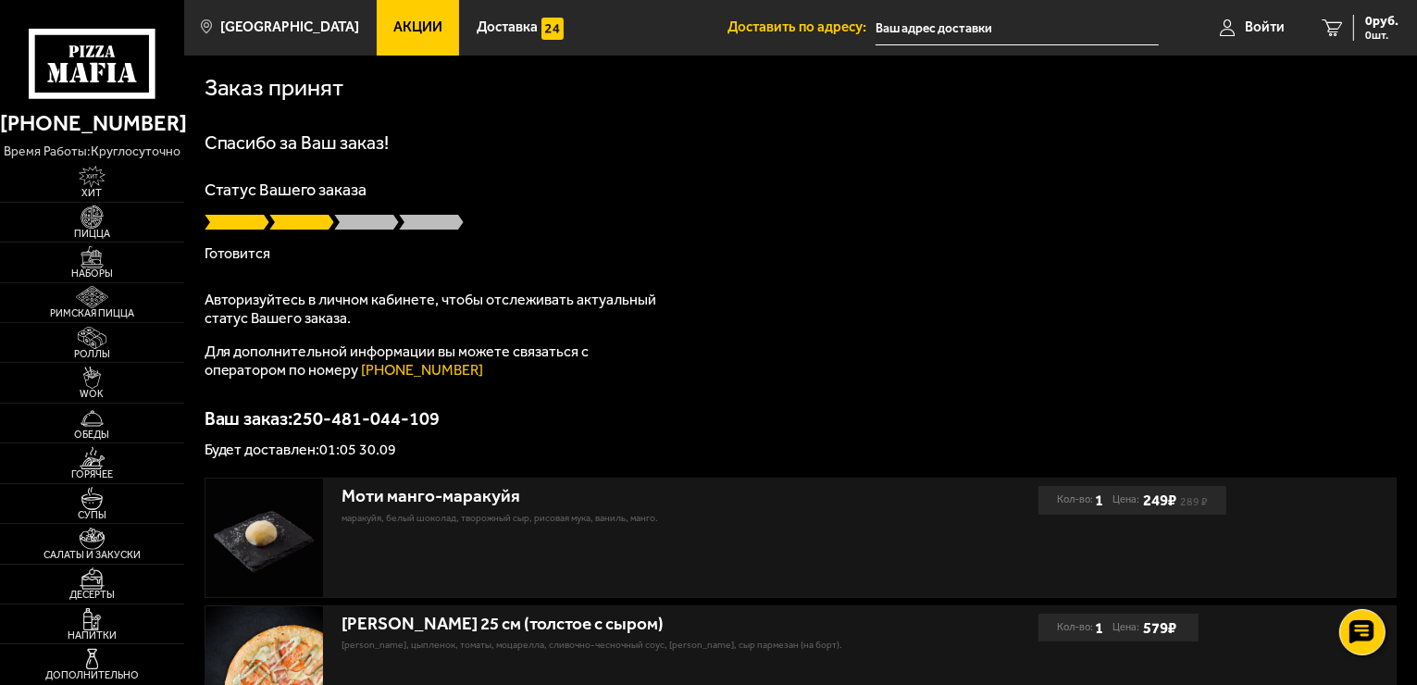
click at [277, 648] on img at bounding box center [264, 665] width 118 height 118
click at [322, 628] on img at bounding box center [264, 665] width 118 height 118
click at [366, 626] on div "[PERSON_NAME] 25 см (толстое с сыром)" at bounding box center [620, 624] width 559 height 21
click at [366, 219] on span at bounding box center [366, 222] width 65 height 19
type input "посёлок [GEOGRAPHIC_DATA], [STREET_ADDRESS][PERSON_NAME]"
